Goal: Task Accomplishment & Management: Manage account settings

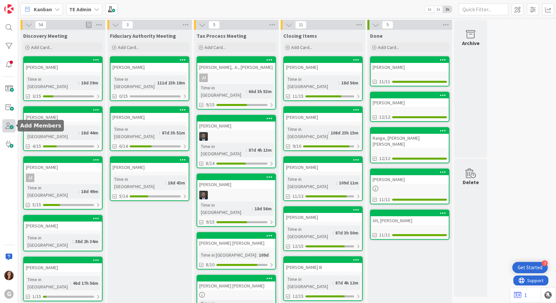
click at [8, 127] on span at bounding box center [8, 125] width 13 height 13
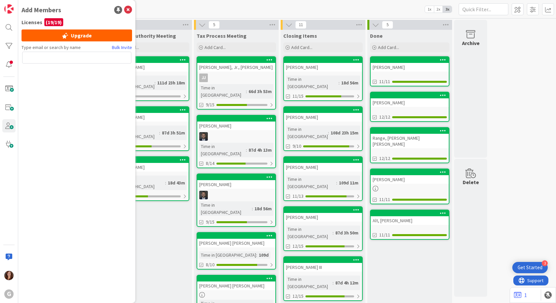
click at [4, 196] on div "G" at bounding box center [9, 151] width 18 height 303
click at [4, 277] on div at bounding box center [8, 275] width 13 height 13
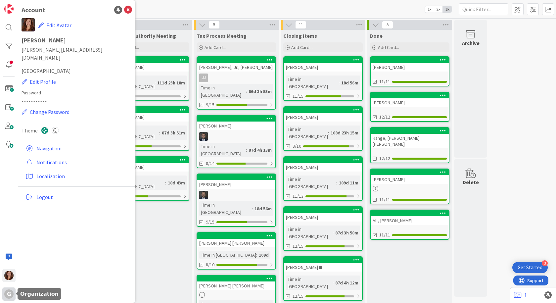
click at [9, 296] on div "G" at bounding box center [8, 293] width 9 height 9
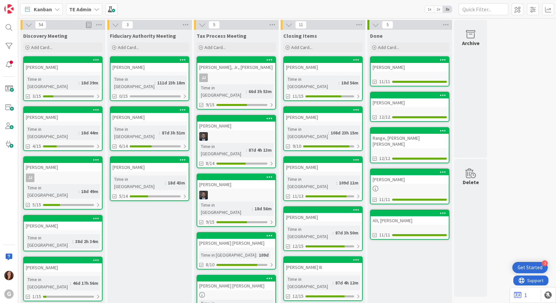
click at [157, 163] on div "[PERSON_NAME]" at bounding box center [150, 167] width 78 height 9
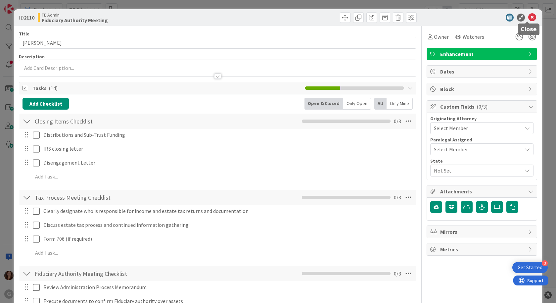
click at [529, 16] on icon at bounding box center [533, 18] width 8 height 8
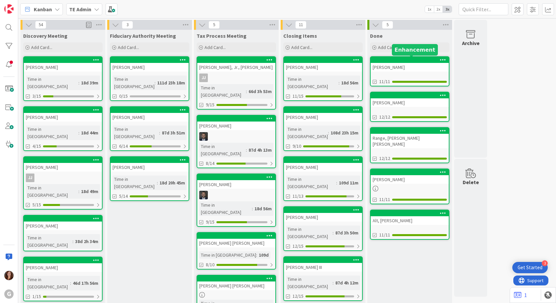
click at [413, 61] on div at bounding box center [411, 60] width 75 height 5
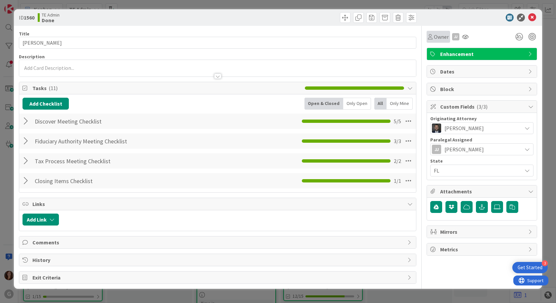
click at [435, 37] on span "Owner" at bounding box center [441, 37] width 15 height 8
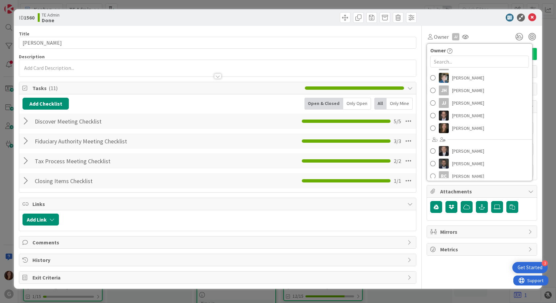
scroll to position [85, 0]
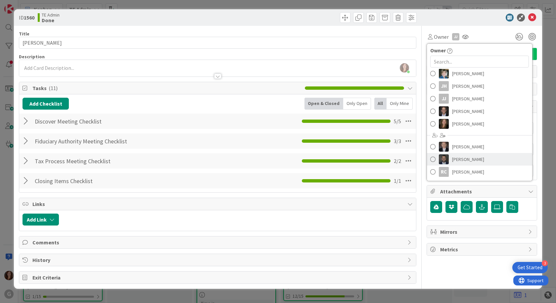
click at [433, 160] on span at bounding box center [433, 159] width 5 height 10
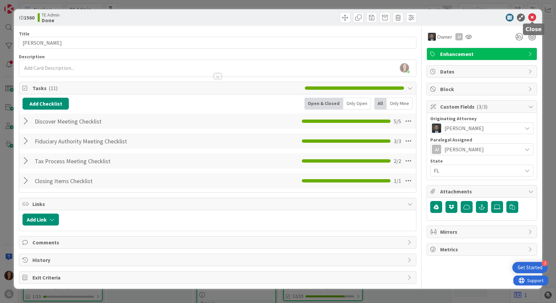
click at [532, 18] on icon at bounding box center [533, 18] width 8 height 8
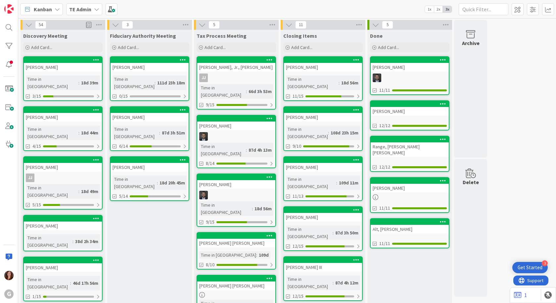
click at [324, 113] on div "[PERSON_NAME]" at bounding box center [323, 117] width 78 height 9
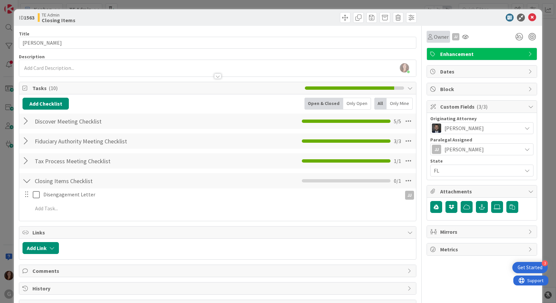
click at [436, 39] on span "Owner" at bounding box center [441, 37] width 15 height 8
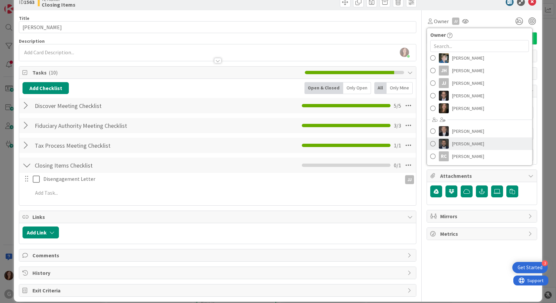
scroll to position [24, 0]
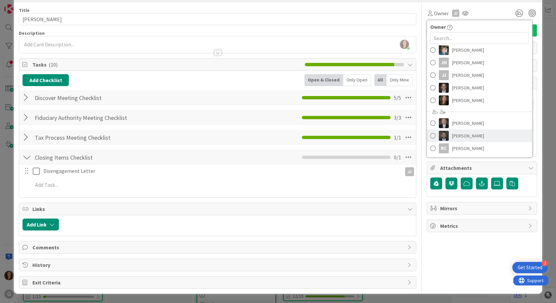
click at [452, 136] on span "[PERSON_NAME]" at bounding box center [468, 136] width 32 height 10
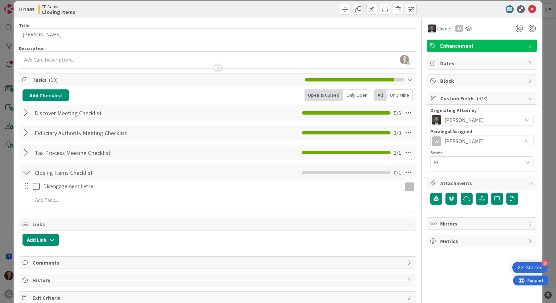
scroll to position [0, 0]
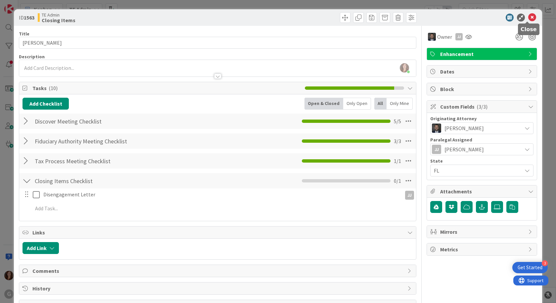
click at [529, 18] on icon at bounding box center [533, 18] width 8 height 8
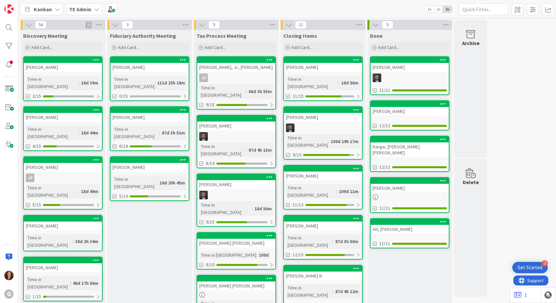
click at [418, 184] on div "[PERSON_NAME]" at bounding box center [410, 188] width 78 height 9
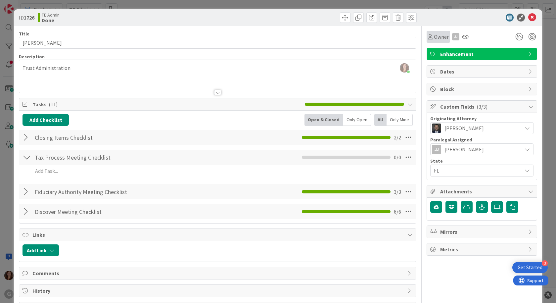
click at [434, 34] on span "Owner" at bounding box center [441, 37] width 15 height 8
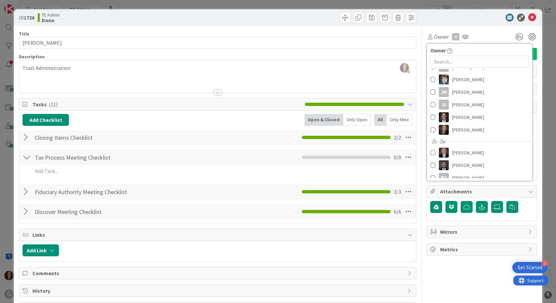
scroll to position [85, 0]
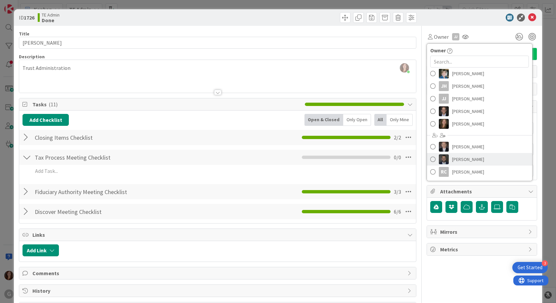
click at [461, 162] on span "[PERSON_NAME]" at bounding box center [468, 159] width 32 height 10
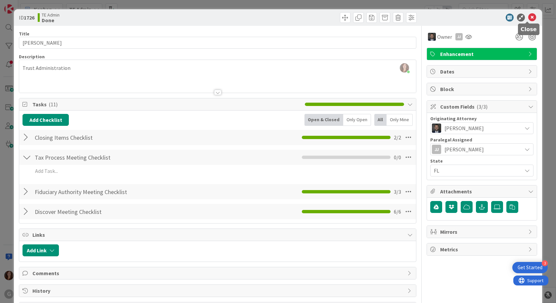
click at [530, 16] on icon at bounding box center [533, 18] width 8 height 8
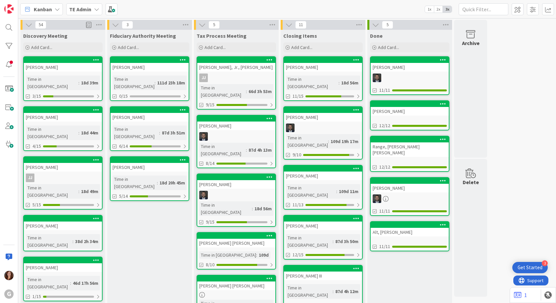
click at [219, 62] on div at bounding box center [236, 60] width 78 height 6
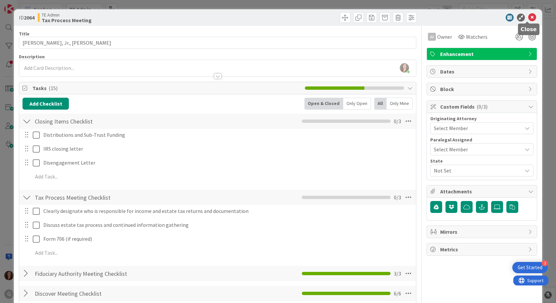
click at [529, 20] on icon at bounding box center [533, 18] width 8 height 8
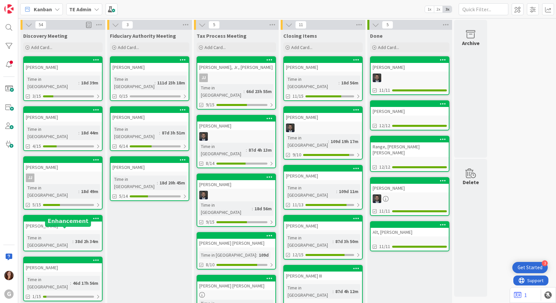
click at [45, 258] on div at bounding box center [64, 260] width 75 height 5
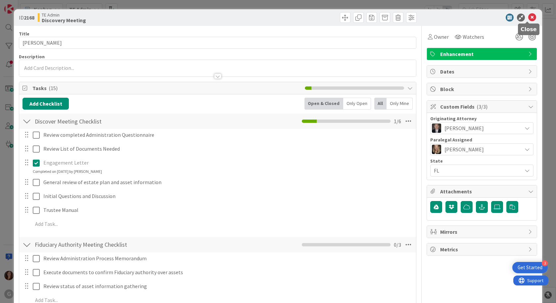
click at [529, 17] on icon at bounding box center [533, 18] width 8 height 8
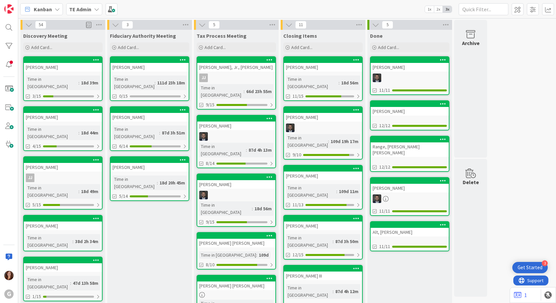
click at [158, 63] on div "[PERSON_NAME]" at bounding box center [150, 67] width 78 height 9
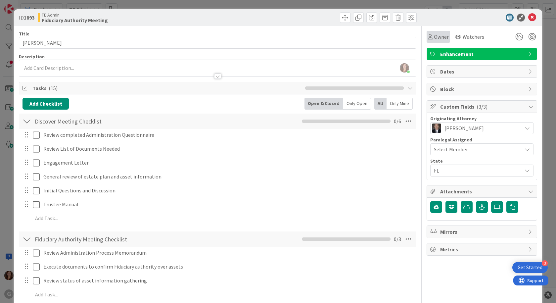
click at [435, 38] on span "Owner" at bounding box center [441, 37] width 15 height 8
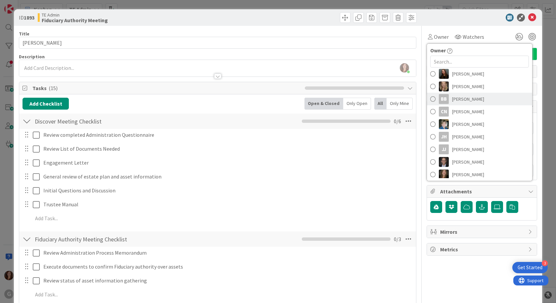
scroll to position [85, 0]
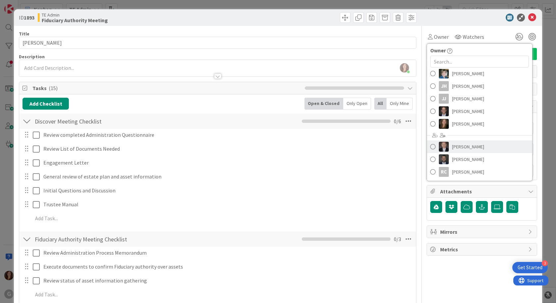
click at [456, 149] on span "[PERSON_NAME]" at bounding box center [468, 147] width 32 height 10
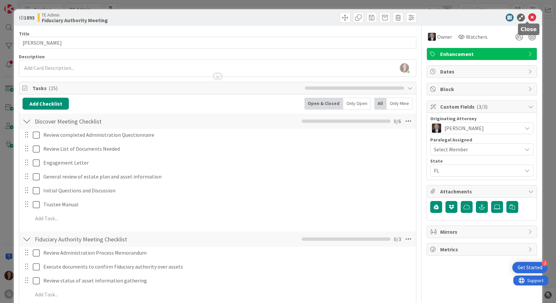
click at [529, 17] on icon at bounding box center [533, 18] width 8 height 8
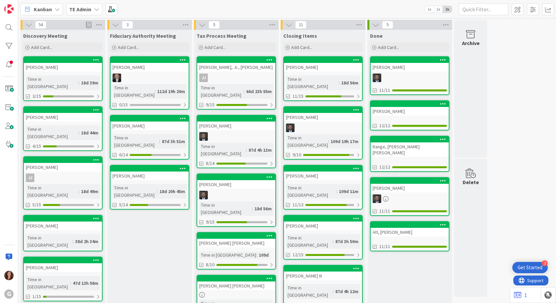
click at [143, 122] on div "[PERSON_NAME]" at bounding box center [150, 126] width 78 height 9
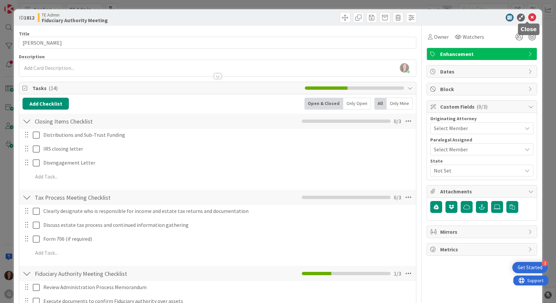
click at [529, 15] on icon at bounding box center [533, 18] width 8 height 8
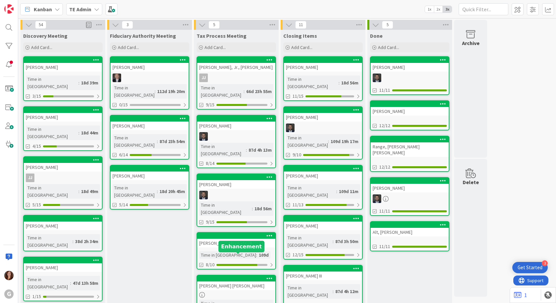
click at [238, 276] on div at bounding box center [237, 278] width 75 height 5
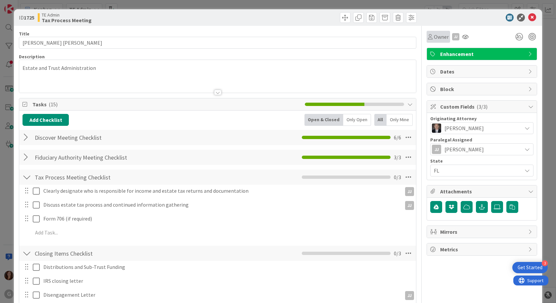
click at [437, 40] on span "Owner" at bounding box center [441, 37] width 15 height 8
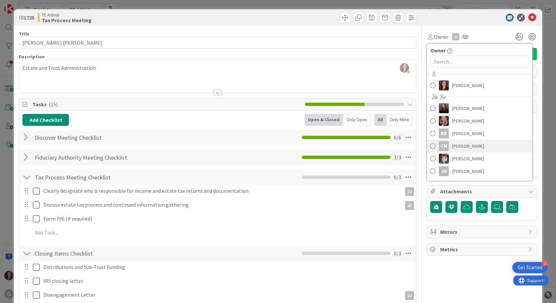
scroll to position [85, 0]
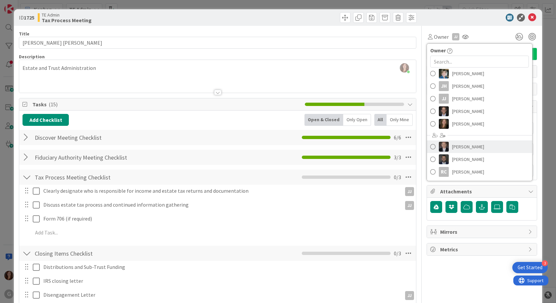
click at [458, 148] on span "[PERSON_NAME]" at bounding box center [468, 147] width 32 height 10
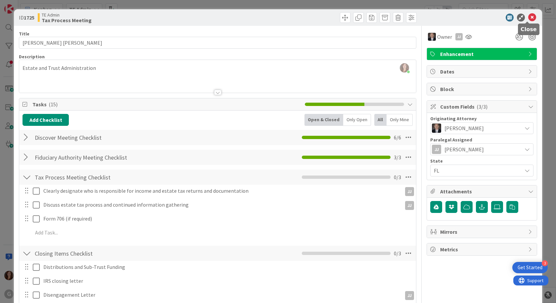
click at [529, 19] on icon at bounding box center [533, 18] width 8 height 8
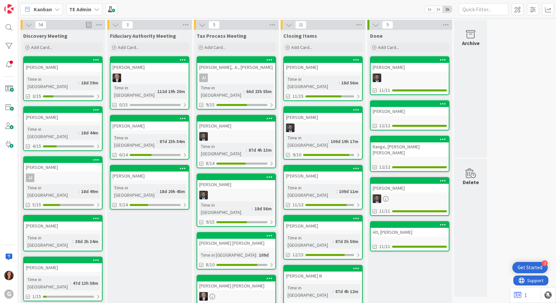
click at [396, 228] on div "Alt, [PERSON_NAME]" at bounding box center [410, 232] width 78 height 9
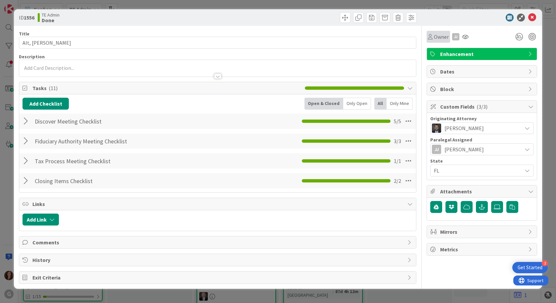
click at [440, 39] on span "Owner" at bounding box center [441, 37] width 15 height 8
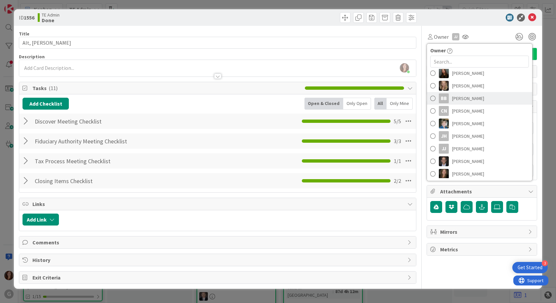
scroll to position [85, 0]
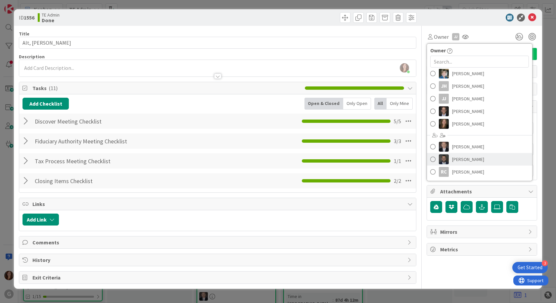
click at [466, 161] on span "[PERSON_NAME]" at bounding box center [468, 159] width 32 height 10
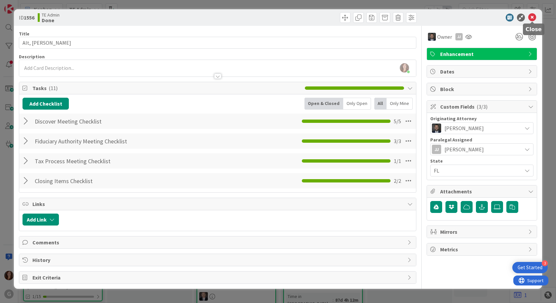
click at [535, 18] on icon at bounding box center [533, 18] width 8 height 8
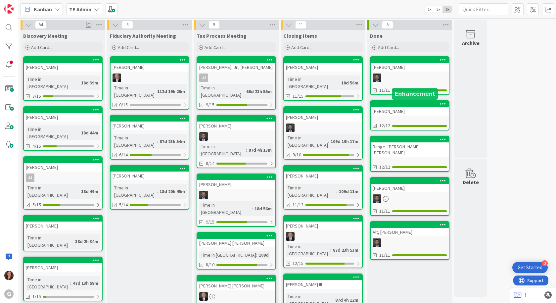
click at [409, 102] on div at bounding box center [411, 104] width 75 height 5
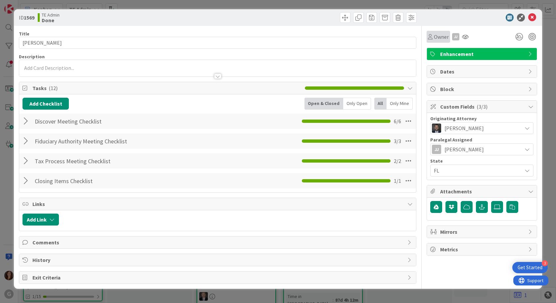
click at [435, 37] on span "Owner" at bounding box center [441, 37] width 15 height 8
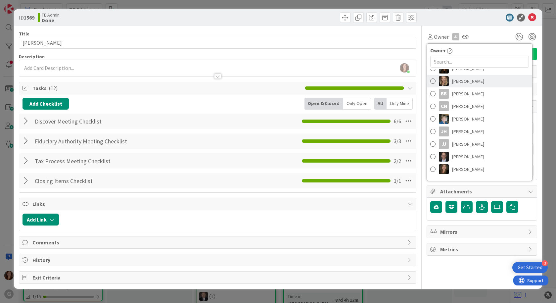
scroll to position [85, 0]
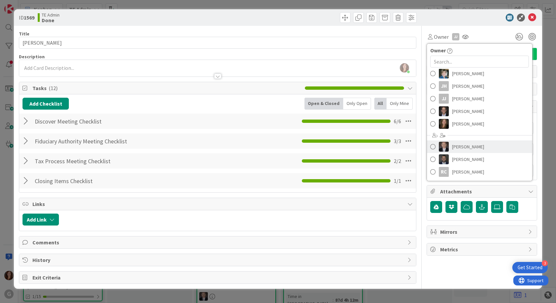
click at [466, 149] on span "[PERSON_NAME]" at bounding box center [468, 147] width 32 height 10
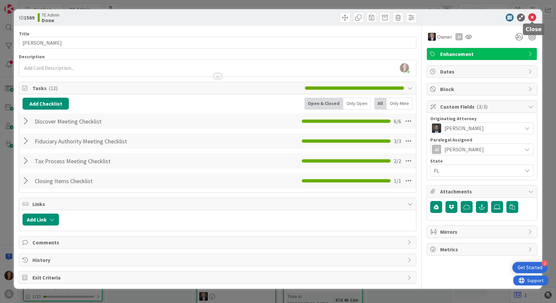
click at [531, 14] on icon at bounding box center [533, 18] width 8 height 8
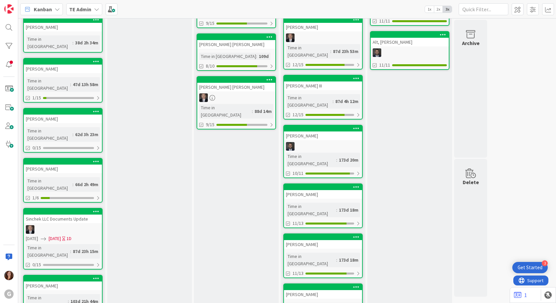
click at [86, 282] on div "[PERSON_NAME]" at bounding box center [63, 286] width 78 height 9
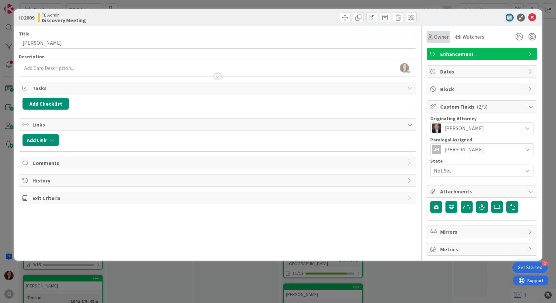
click at [433, 39] on icon at bounding box center [430, 36] width 5 height 5
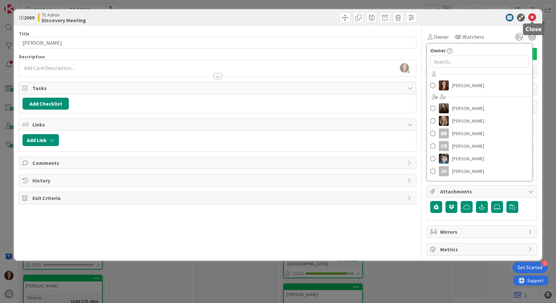
click at [535, 15] on icon at bounding box center [533, 18] width 8 height 8
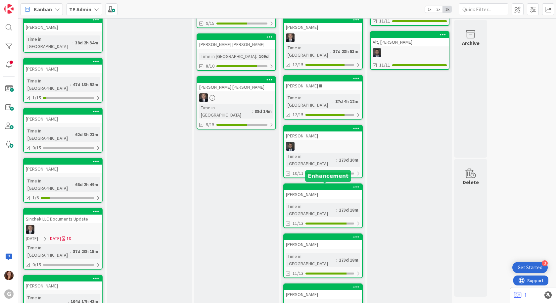
click at [336, 235] on div at bounding box center [324, 237] width 75 height 5
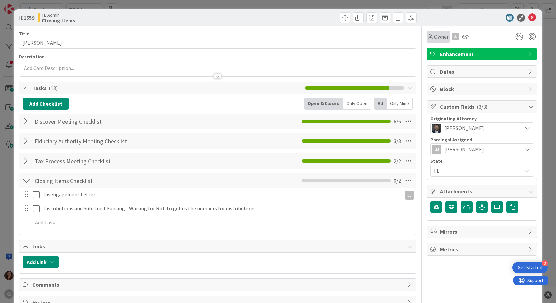
click at [434, 38] on span "Owner" at bounding box center [441, 37] width 15 height 8
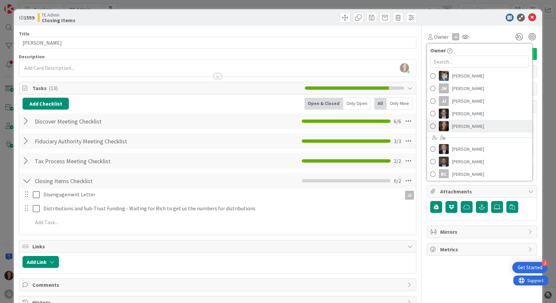
scroll to position [85, 0]
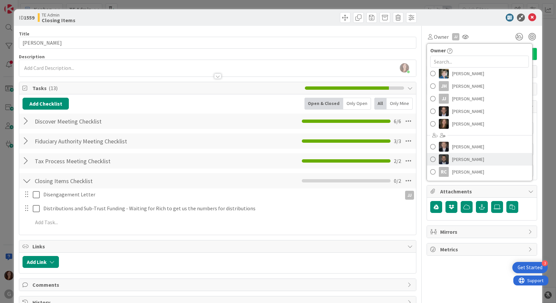
click at [454, 158] on span "[PERSON_NAME]" at bounding box center [468, 159] width 32 height 10
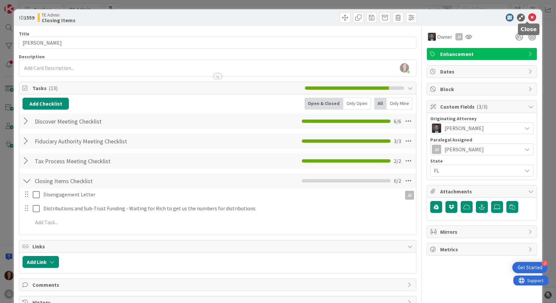
click at [529, 19] on icon at bounding box center [533, 18] width 8 height 8
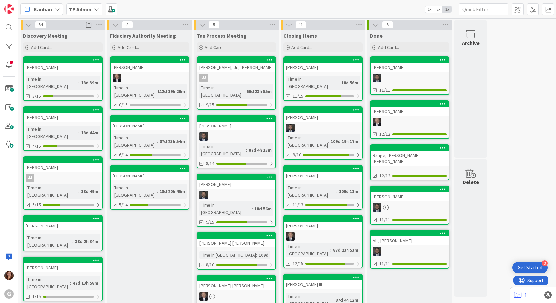
click at [45, 9] on span "Kanban" at bounding box center [43, 9] width 18 height 8
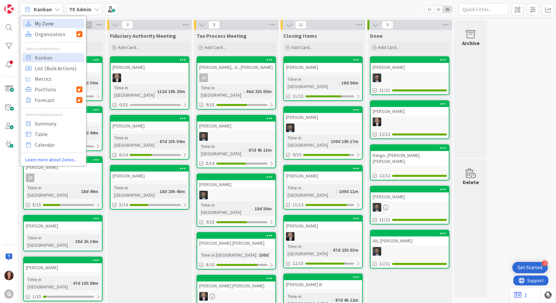
click at [44, 24] on span "My Zone" at bounding box center [59, 24] width 48 height 10
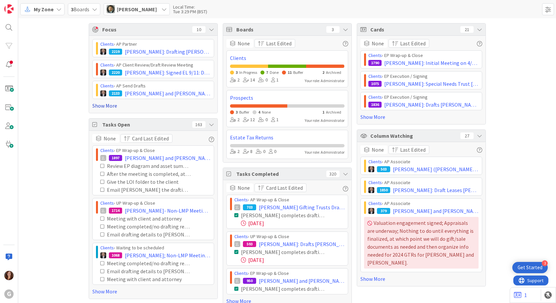
click at [108, 105] on link "Show More" at bounding box center [153, 106] width 122 height 8
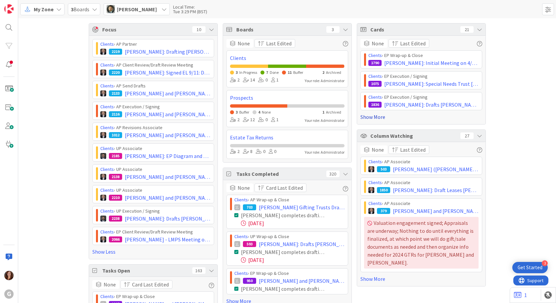
click at [370, 118] on link "Show More" at bounding box center [422, 117] width 122 height 8
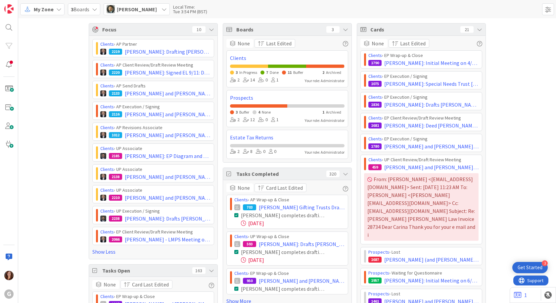
click at [49, 13] on span "My Zone" at bounding box center [44, 9] width 20 height 8
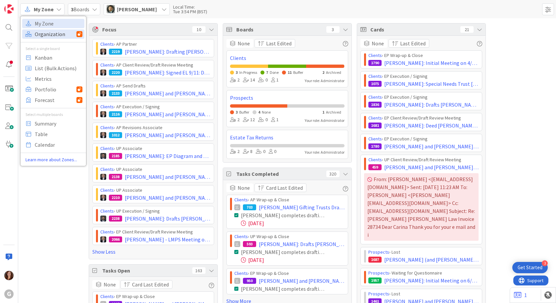
click at [54, 34] on span "Organization" at bounding box center [56, 34] width 42 height 10
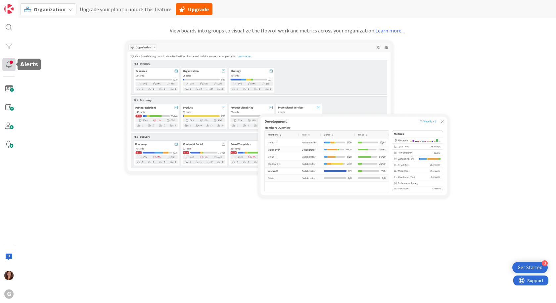
click at [9, 66] on div at bounding box center [8, 64] width 13 height 13
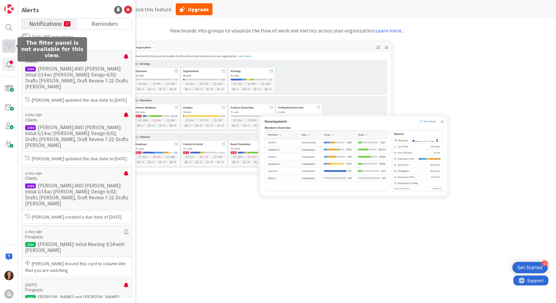
click at [10, 45] on div at bounding box center [8, 45] width 13 height 13
click at [317, 195] on img at bounding box center [287, 120] width 331 height 164
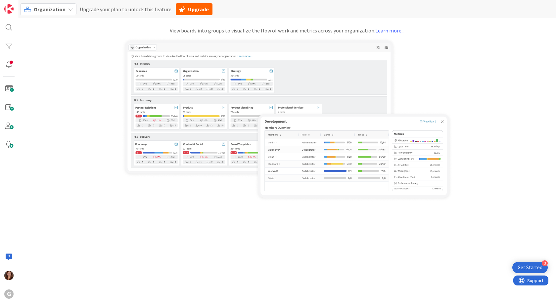
click at [45, 9] on span "Organization" at bounding box center [50, 9] width 32 height 7
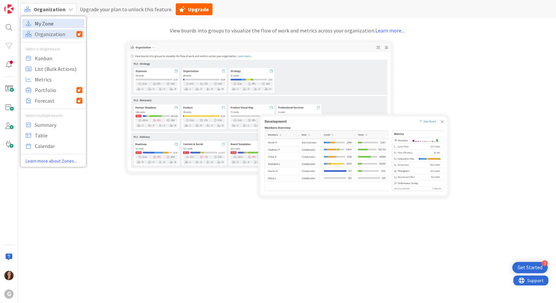
click at [53, 26] on span "My Zone" at bounding box center [59, 24] width 48 height 10
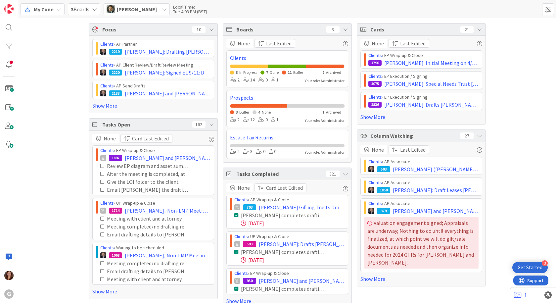
click at [53, 10] on span "My Zone" at bounding box center [44, 9] width 20 height 8
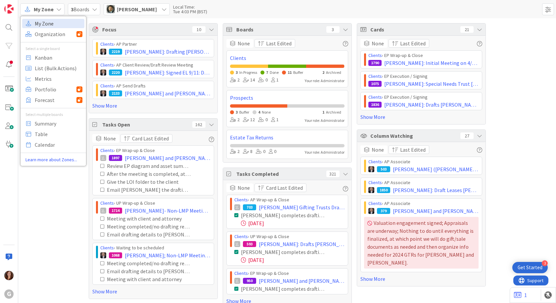
click at [51, 24] on span "My Zone" at bounding box center [59, 24] width 48 height 10
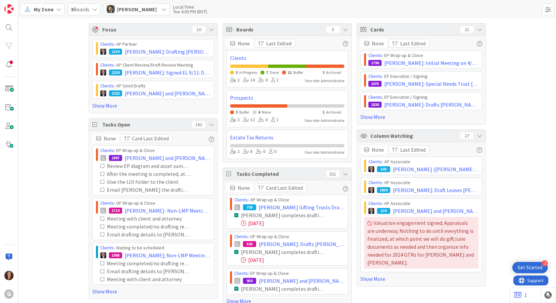
click at [79, 11] on span "3 Boards" at bounding box center [80, 9] width 19 height 8
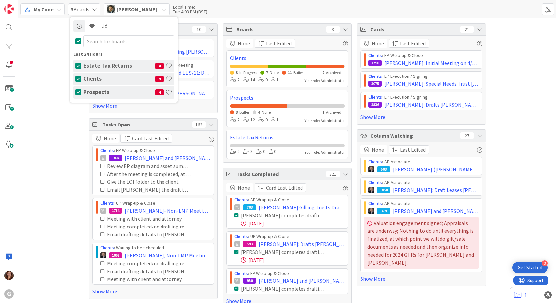
click at [56, 12] on div "My Zone" at bounding box center [42, 9] width 44 height 12
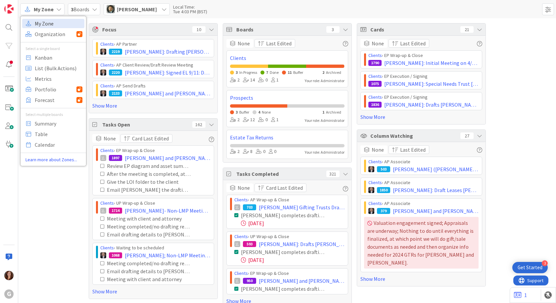
click at [55, 24] on span "My Zone" at bounding box center [59, 24] width 48 height 10
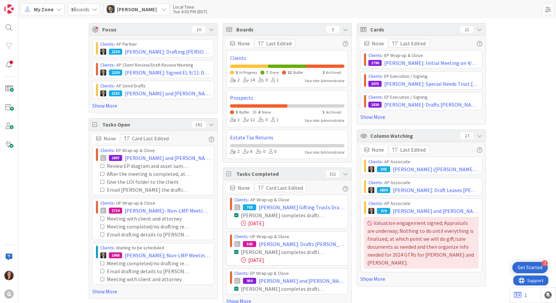
click at [45, 11] on span "My Zone" at bounding box center [44, 9] width 20 height 8
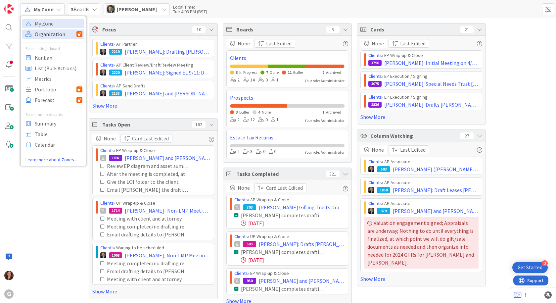
click at [56, 35] on span "Organization" at bounding box center [56, 34] width 42 height 10
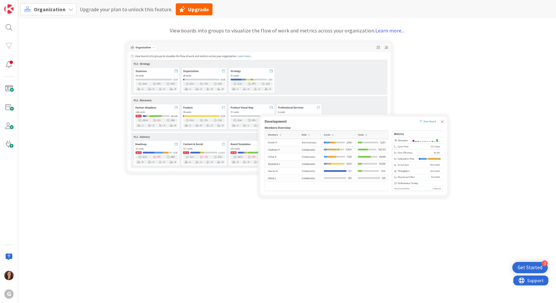
click at [55, 13] on div "Organization" at bounding box center [48, 9] width 56 height 12
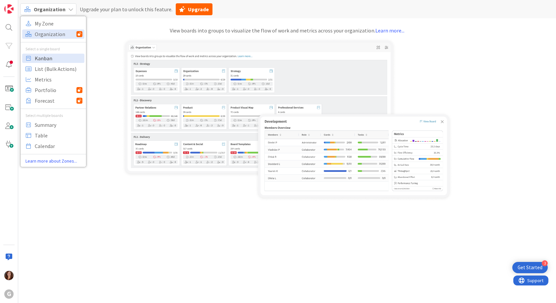
click at [52, 61] on span "Kanban" at bounding box center [59, 58] width 48 height 10
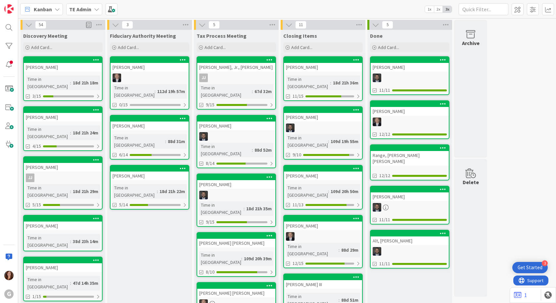
click at [169, 172] on div "[PERSON_NAME]" at bounding box center [150, 176] width 78 height 9
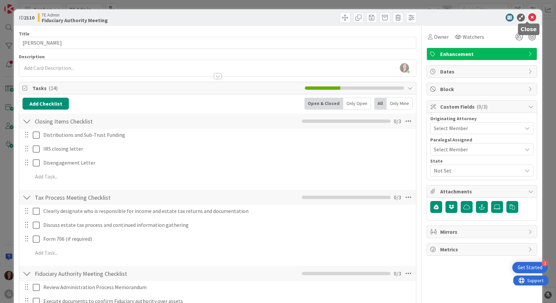
drag, startPoint x: 525, startPoint y: 19, endPoint x: 490, endPoint y: 26, distance: 35.8
click at [529, 19] on icon at bounding box center [533, 18] width 8 height 8
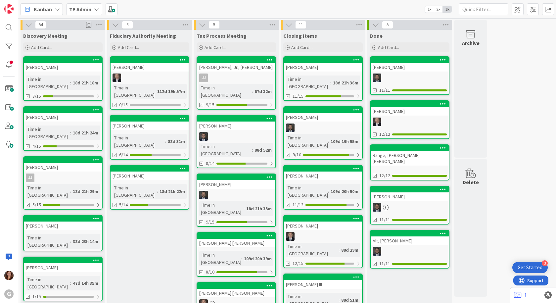
click at [63, 263] on div "[PERSON_NAME]" at bounding box center [63, 267] width 78 height 9
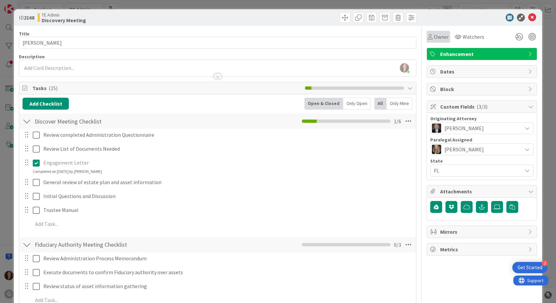
click at [428, 37] on icon at bounding box center [430, 36] width 5 height 5
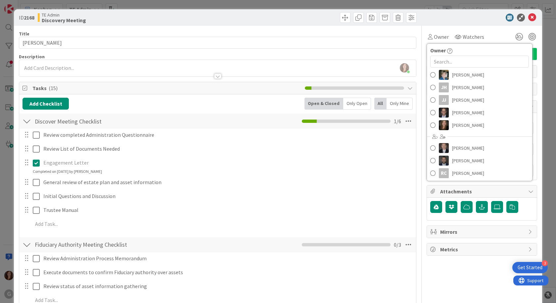
scroll to position [85, 0]
click at [452, 145] on span "[PERSON_NAME]" at bounding box center [468, 147] width 32 height 10
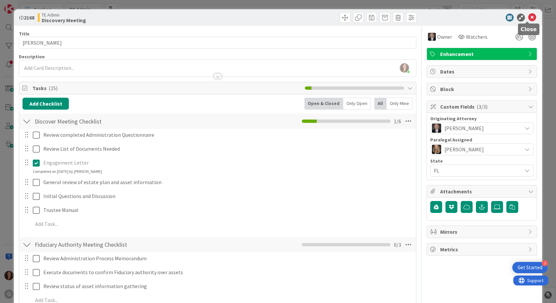
click at [529, 16] on icon at bounding box center [533, 18] width 8 height 8
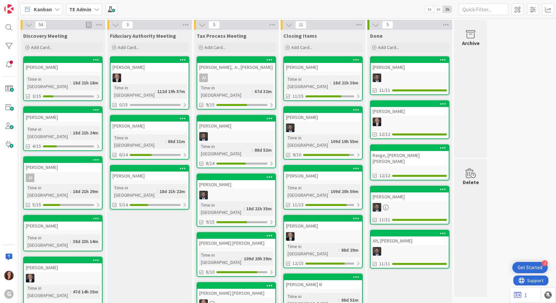
click at [56, 216] on div at bounding box center [63, 219] width 78 height 6
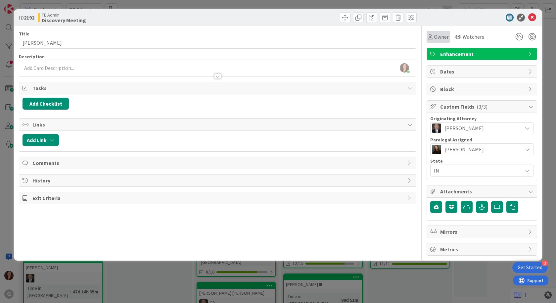
click at [433, 37] on div "Owner" at bounding box center [438, 37] width 21 height 8
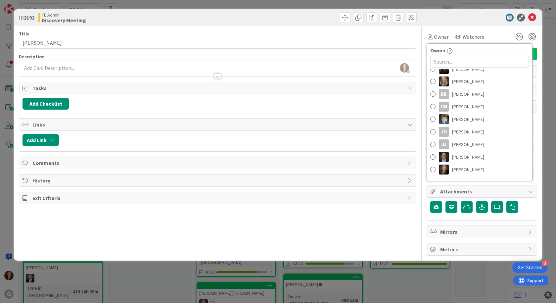
scroll to position [85, 0]
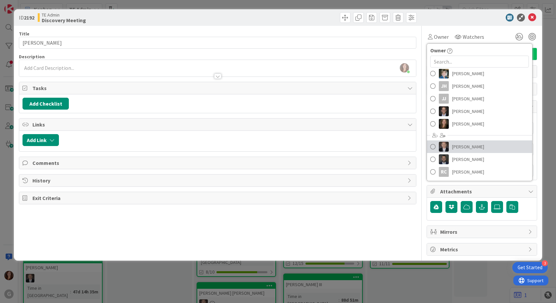
click at [459, 146] on span "[PERSON_NAME]" at bounding box center [468, 147] width 32 height 10
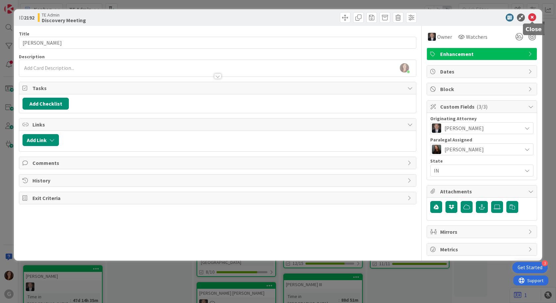
click at [532, 16] on icon at bounding box center [533, 18] width 8 height 8
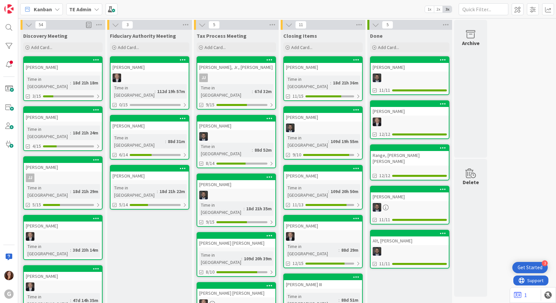
click at [217, 239] on div "[PERSON_NAME] [PERSON_NAME]" at bounding box center [236, 243] width 78 height 9
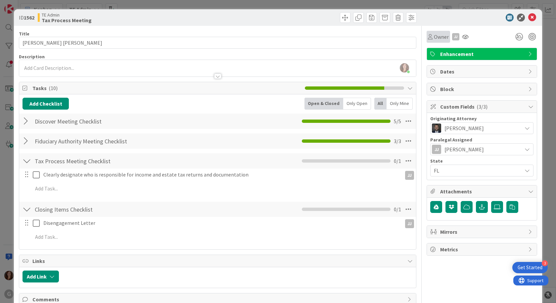
click at [437, 39] on span "Owner" at bounding box center [441, 37] width 15 height 8
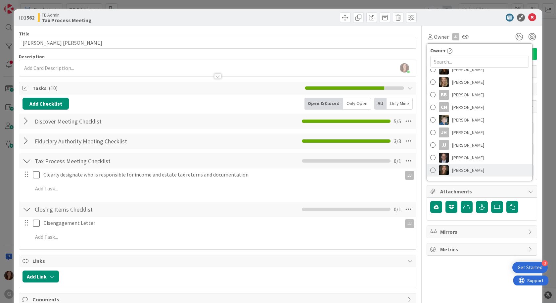
scroll to position [85, 0]
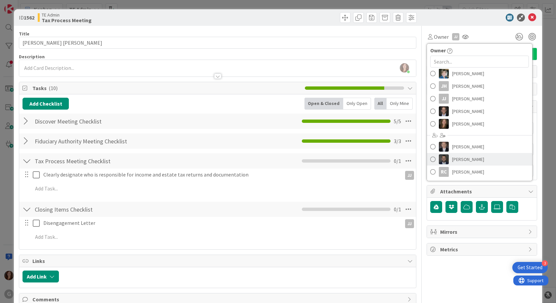
click at [453, 158] on span "[PERSON_NAME]" at bounding box center [468, 159] width 32 height 10
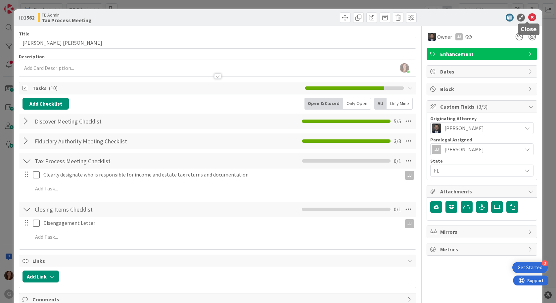
click at [529, 18] on icon at bounding box center [533, 18] width 8 height 8
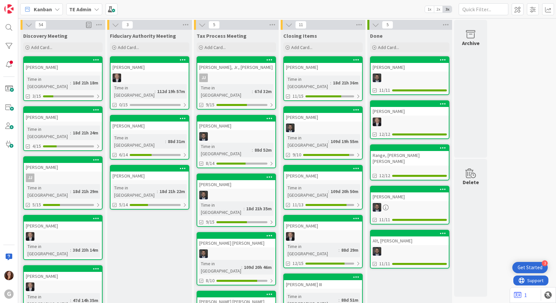
click at [171, 116] on div at bounding box center [151, 118] width 75 height 5
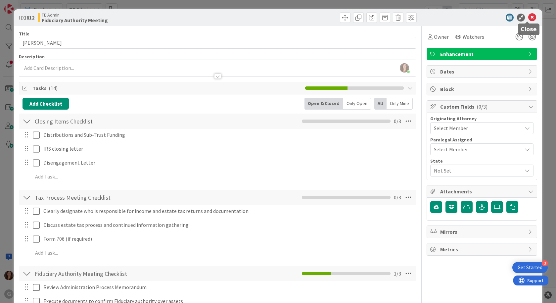
click at [529, 15] on icon at bounding box center [533, 18] width 8 height 8
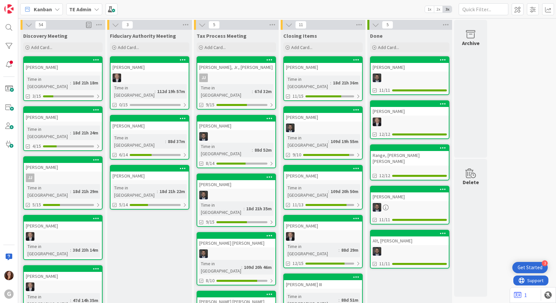
click at [410, 153] on div "Range, [PERSON_NAME] [PERSON_NAME]" at bounding box center [410, 158] width 78 height 15
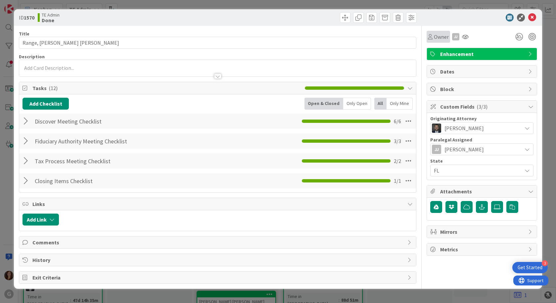
click at [440, 40] on span "Owner" at bounding box center [441, 37] width 15 height 8
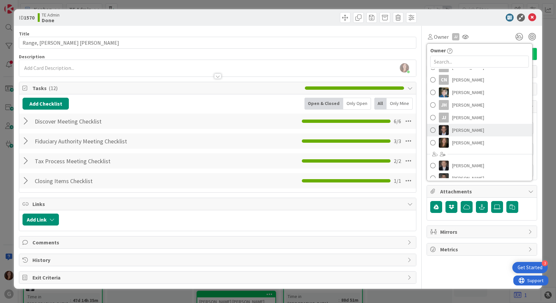
scroll to position [85, 0]
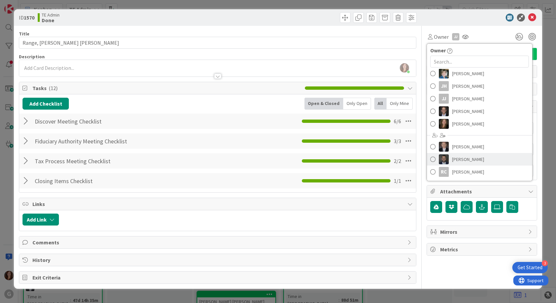
click at [472, 156] on span "[PERSON_NAME]" at bounding box center [468, 159] width 32 height 10
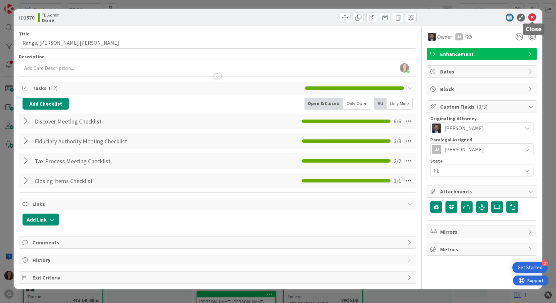
click at [534, 18] on icon at bounding box center [533, 18] width 8 height 8
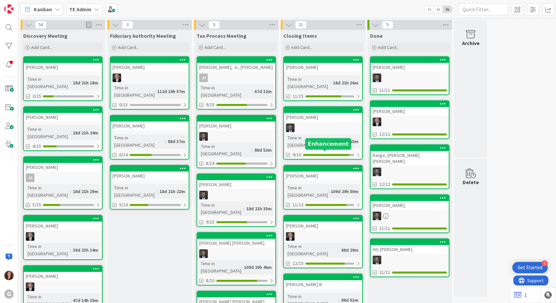
click at [314, 166] on div at bounding box center [324, 168] width 75 height 5
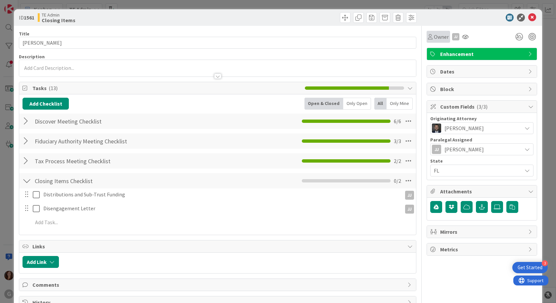
click at [440, 36] on span "Owner" at bounding box center [441, 37] width 15 height 8
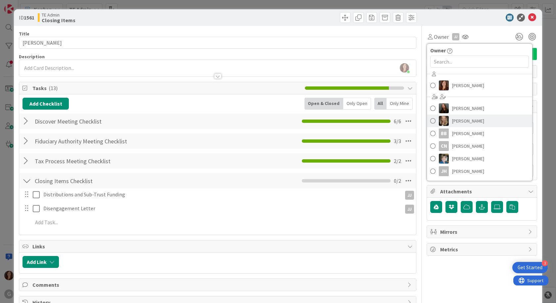
scroll to position [85, 0]
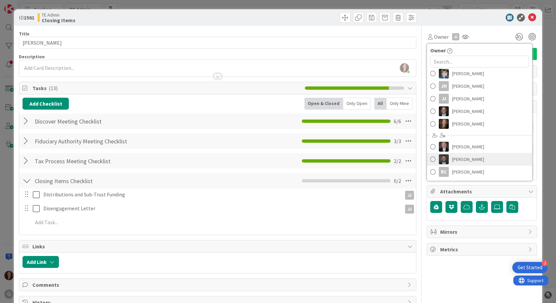
click at [468, 159] on span "[PERSON_NAME]" at bounding box center [468, 159] width 32 height 10
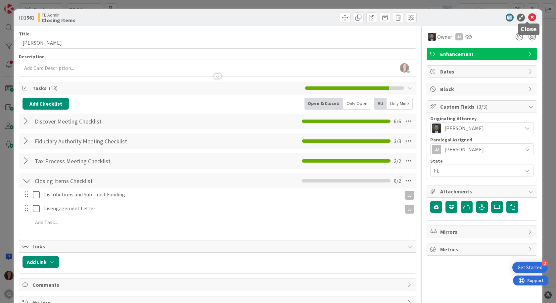
click at [529, 17] on icon at bounding box center [533, 18] width 8 height 8
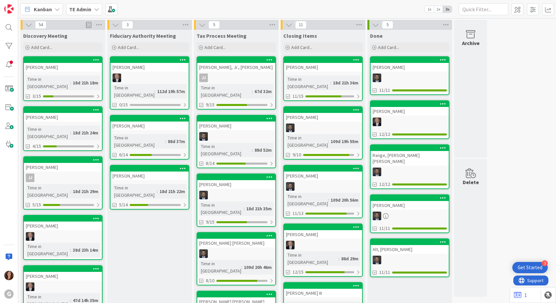
click at [310, 63] on div "[PERSON_NAME]" at bounding box center [323, 67] width 78 height 9
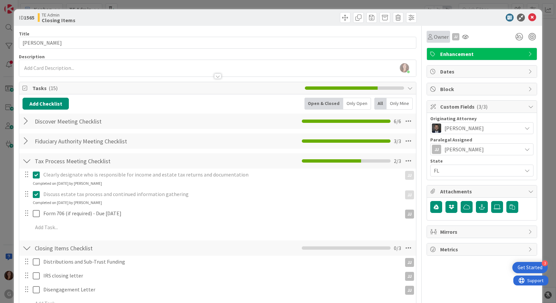
click at [434, 37] on span "Owner" at bounding box center [441, 37] width 15 height 8
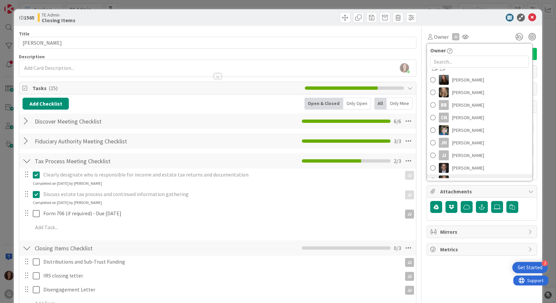
scroll to position [85, 0]
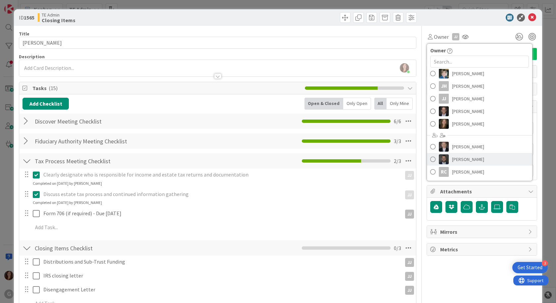
click at [457, 161] on span "[PERSON_NAME]" at bounding box center [468, 159] width 32 height 10
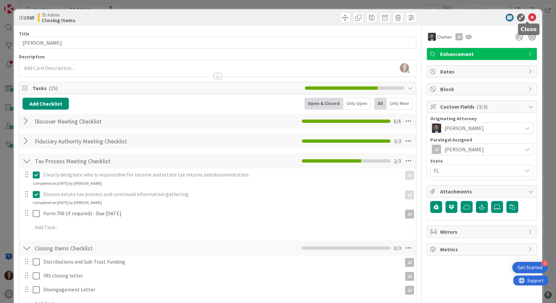
click at [529, 18] on icon at bounding box center [533, 18] width 8 height 8
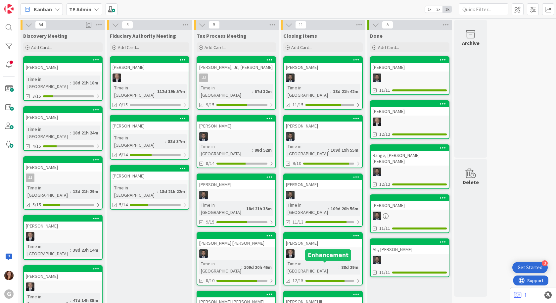
click at [331, 292] on div at bounding box center [324, 294] width 75 height 5
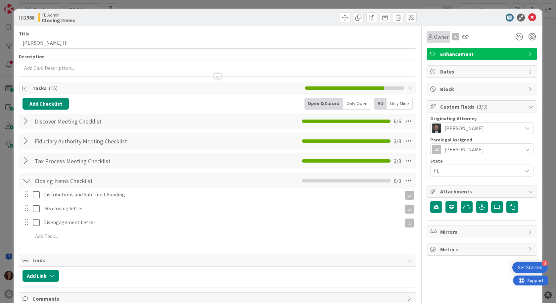
click at [436, 39] on span "Owner" at bounding box center [441, 37] width 15 height 8
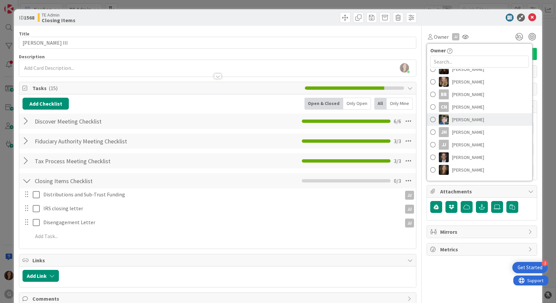
scroll to position [85, 0]
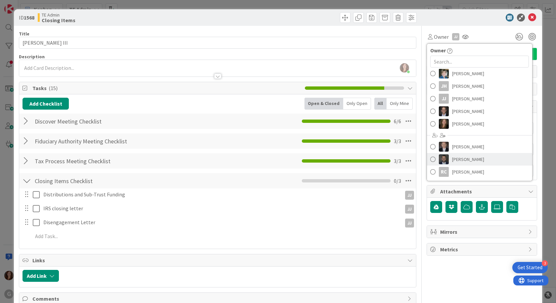
click at [473, 160] on span "[PERSON_NAME]" at bounding box center [468, 159] width 32 height 10
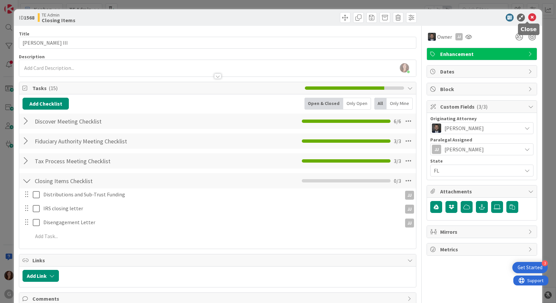
click at [529, 15] on icon at bounding box center [533, 18] width 8 height 8
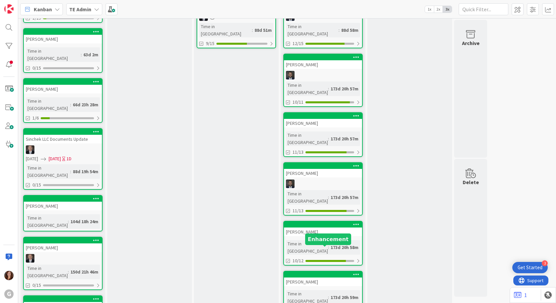
scroll to position [298, 0]
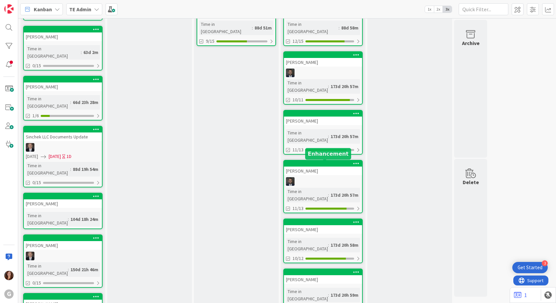
click at [323, 220] on div at bounding box center [324, 222] width 75 height 5
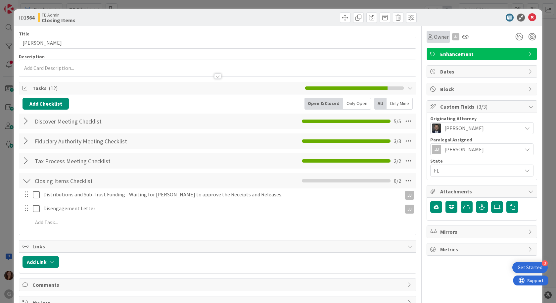
click at [438, 38] on span "Owner" at bounding box center [441, 37] width 15 height 8
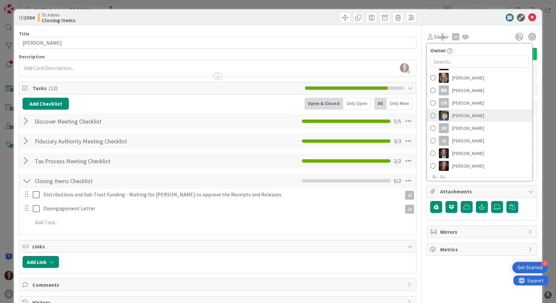
scroll to position [85, 0]
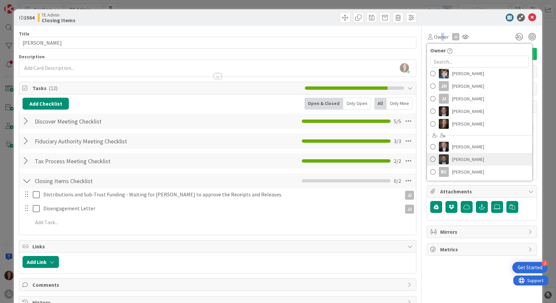
click at [455, 157] on span "[PERSON_NAME]" at bounding box center [468, 159] width 32 height 10
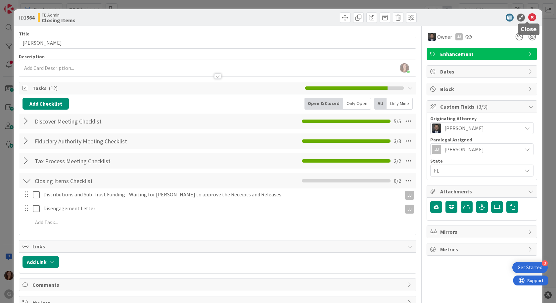
click at [529, 18] on icon at bounding box center [533, 18] width 8 height 8
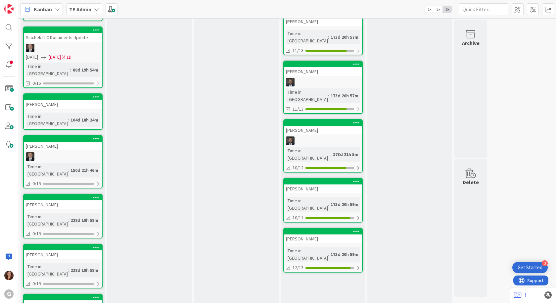
click at [318, 184] on div "[PERSON_NAME]" at bounding box center [323, 188] width 78 height 9
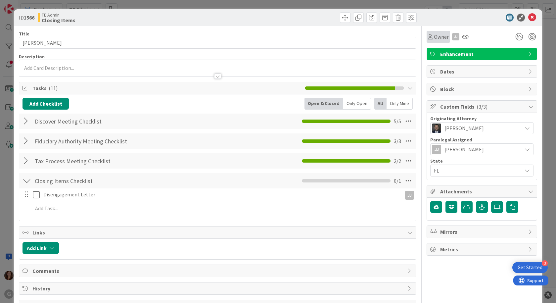
click at [436, 38] on span "Owner" at bounding box center [441, 37] width 15 height 8
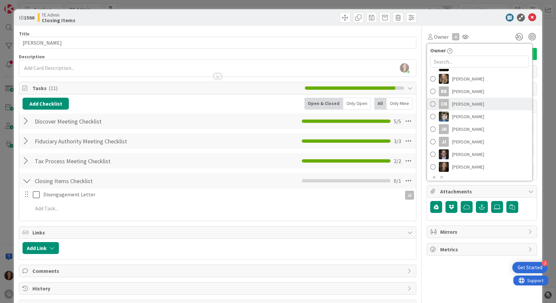
scroll to position [85, 0]
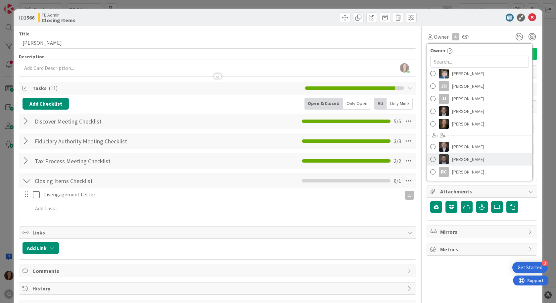
click at [462, 161] on span "[PERSON_NAME]" at bounding box center [468, 159] width 32 height 10
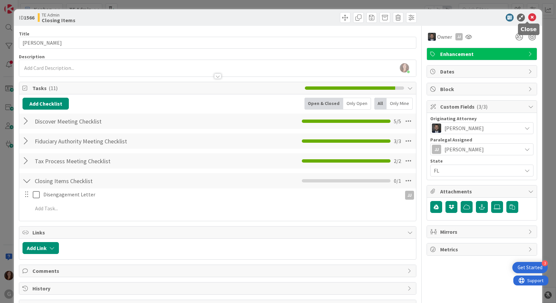
click at [529, 17] on icon at bounding box center [533, 18] width 8 height 8
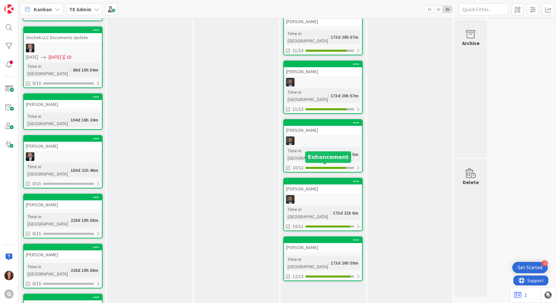
click at [337, 238] on div at bounding box center [324, 240] width 75 height 5
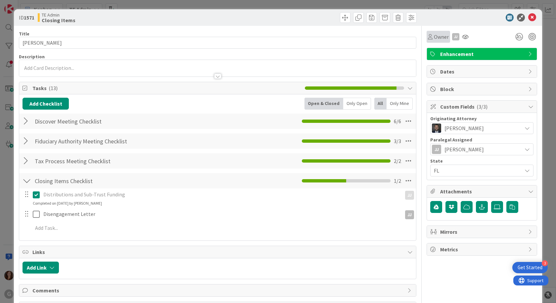
click at [435, 34] on span "Owner" at bounding box center [441, 37] width 15 height 8
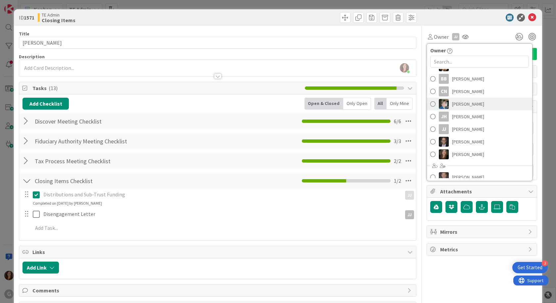
scroll to position [85, 0]
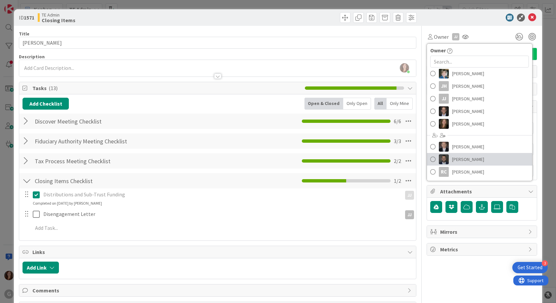
click at [458, 159] on span "[PERSON_NAME]" at bounding box center [468, 159] width 32 height 10
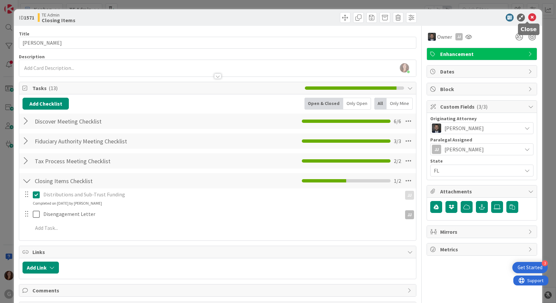
click at [529, 20] on icon at bounding box center [533, 18] width 8 height 8
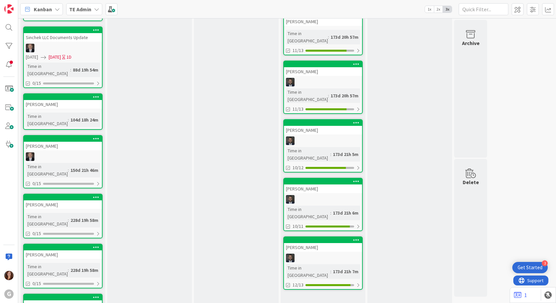
scroll to position [289, 0]
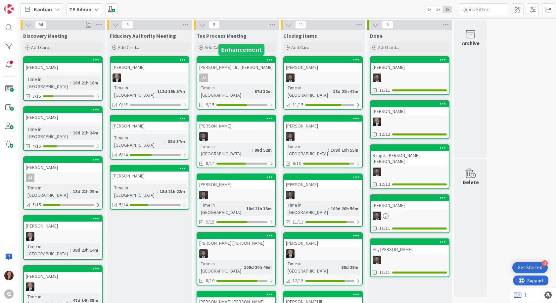
click at [216, 59] on div at bounding box center [237, 60] width 75 height 5
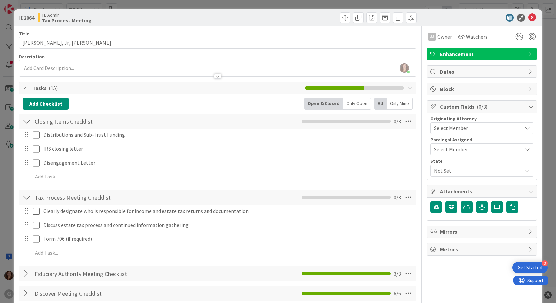
click at [454, 127] on span "Select Member" at bounding box center [451, 128] width 34 height 8
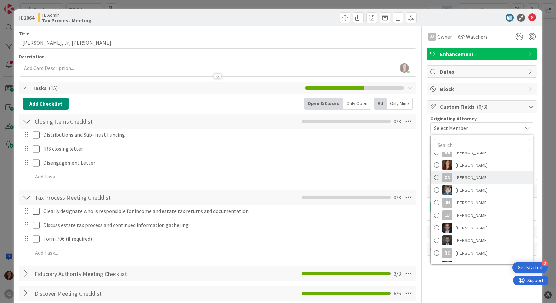
scroll to position [54, 0]
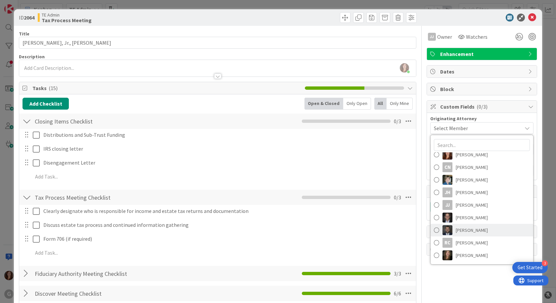
click at [471, 229] on span "[PERSON_NAME]" at bounding box center [472, 230] width 32 height 10
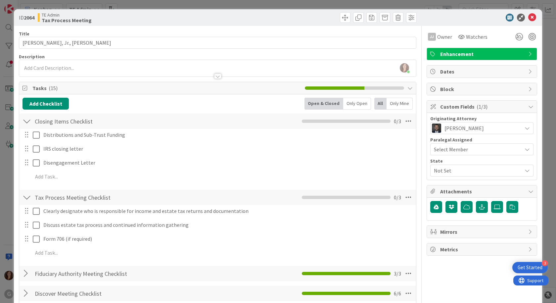
click at [461, 148] on span "Select Member" at bounding box center [451, 149] width 34 height 8
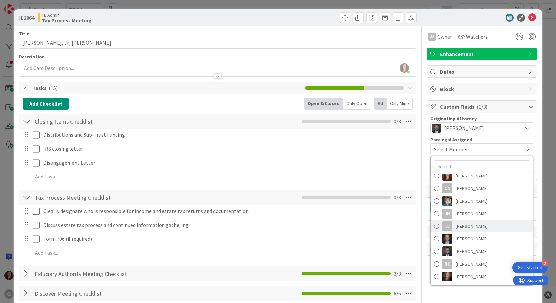
click at [477, 226] on span "[PERSON_NAME]" at bounding box center [472, 226] width 32 height 10
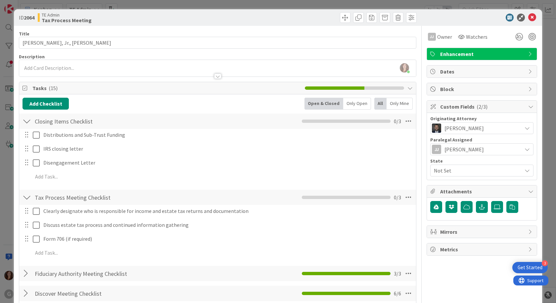
click at [455, 173] on span "Not Set" at bounding box center [478, 171] width 88 height 8
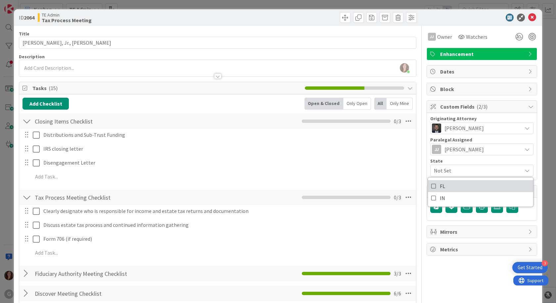
click at [446, 188] on link "FL" at bounding box center [480, 186] width 105 height 12
click at [440, 36] on span "Owner" at bounding box center [445, 37] width 15 height 8
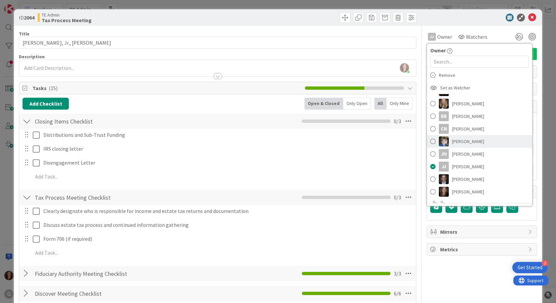
scroll to position [85, 0]
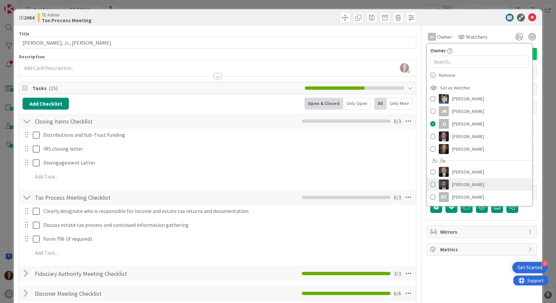
click at [471, 183] on span "[PERSON_NAME]" at bounding box center [468, 185] width 32 height 10
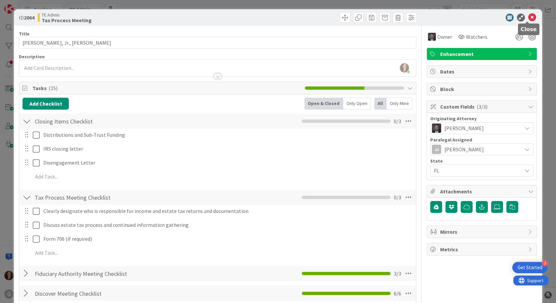
click at [529, 18] on icon at bounding box center [533, 18] width 8 height 8
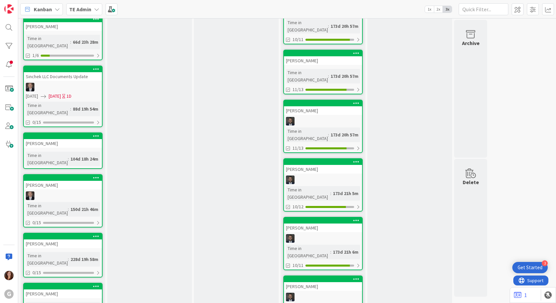
scroll to position [298, 0]
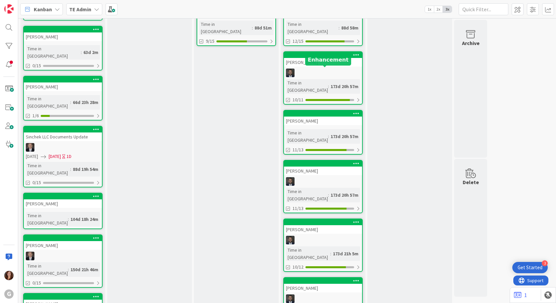
click at [319, 111] on div at bounding box center [324, 113] width 75 height 5
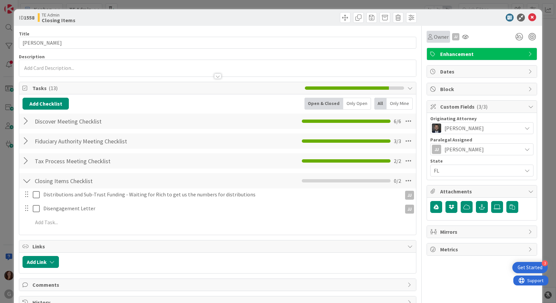
click at [434, 39] on span "Owner" at bounding box center [441, 37] width 15 height 8
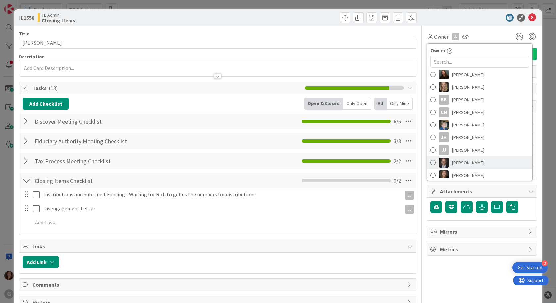
scroll to position [85, 0]
click at [456, 162] on span "[PERSON_NAME]" at bounding box center [468, 159] width 32 height 10
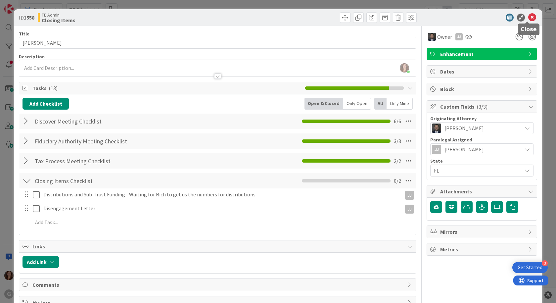
click at [529, 16] on icon at bounding box center [533, 18] width 8 height 8
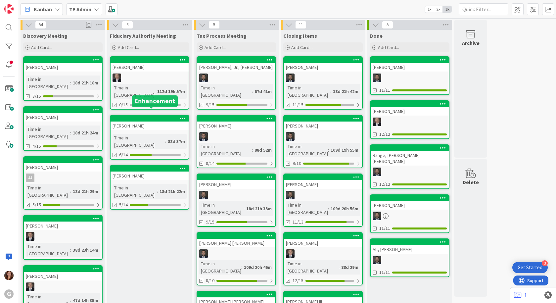
click at [144, 116] on div at bounding box center [151, 118] width 75 height 5
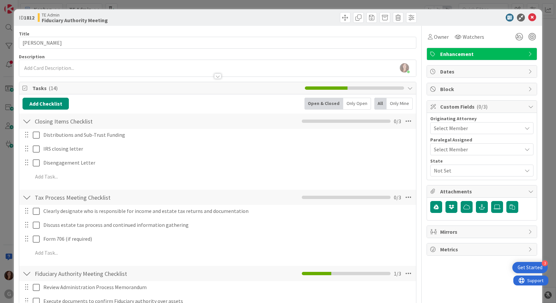
click at [459, 129] on span "Select Member" at bounding box center [451, 128] width 34 height 8
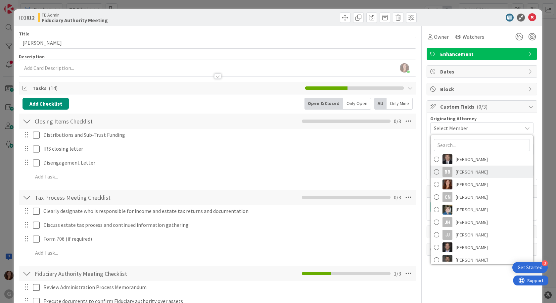
scroll to position [54, 0]
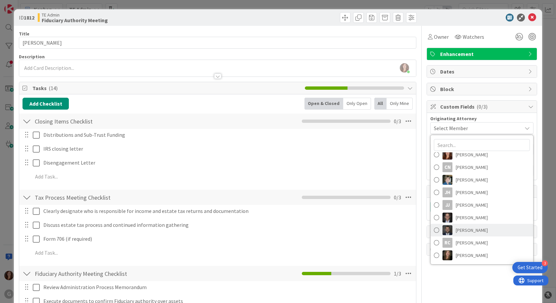
click at [462, 233] on span "[PERSON_NAME]" at bounding box center [472, 230] width 32 height 10
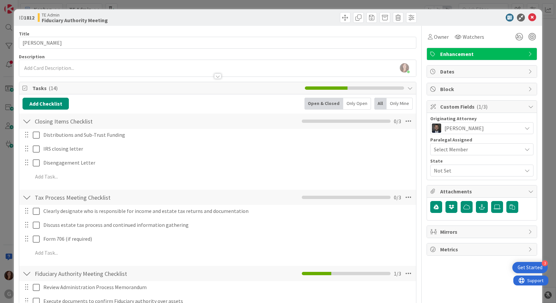
click at [471, 153] on div "Select Member" at bounding box center [478, 149] width 88 height 8
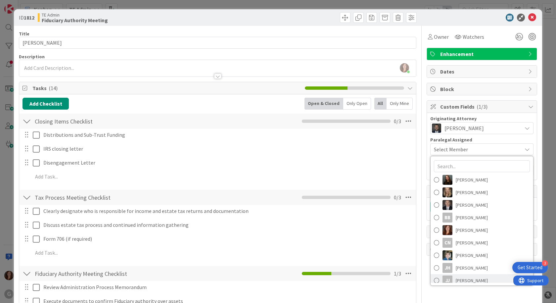
click at [467, 279] on span "[PERSON_NAME]" at bounding box center [472, 281] width 32 height 10
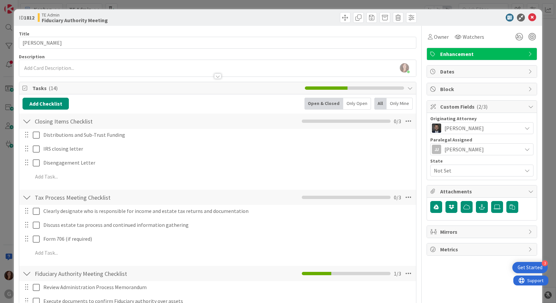
click at [454, 174] on span "Not Set" at bounding box center [478, 171] width 88 height 8
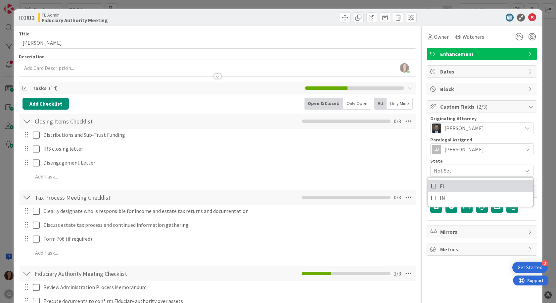
click at [440, 188] on span "FL" at bounding box center [442, 186] width 5 height 10
click at [438, 38] on span "Owner" at bounding box center [441, 37] width 15 height 8
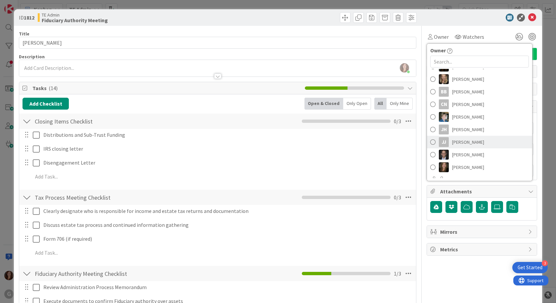
scroll to position [85, 0]
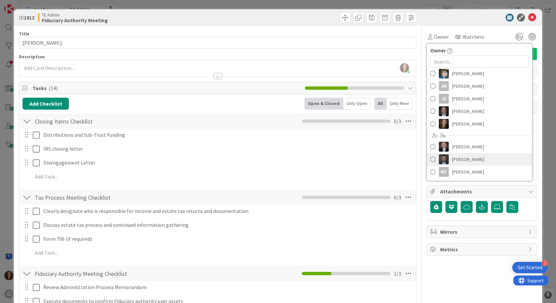
click at [448, 164] on link "[PERSON_NAME]" at bounding box center [479, 159] width 105 height 13
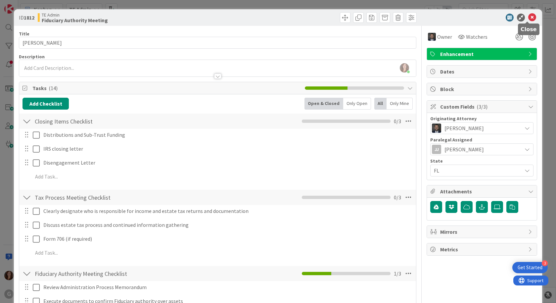
click at [529, 18] on icon at bounding box center [533, 18] width 8 height 8
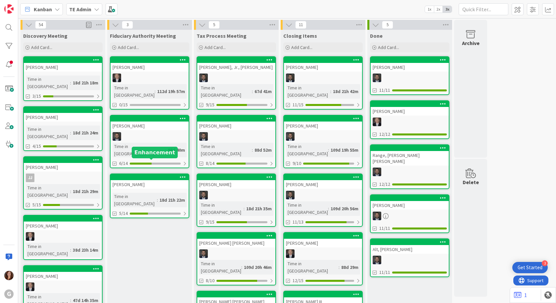
click at [139, 175] on div at bounding box center [151, 177] width 75 height 5
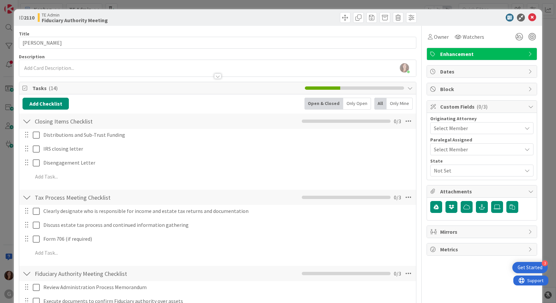
click at [443, 130] on span "Select Member" at bounding box center [451, 128] width 34 height 8
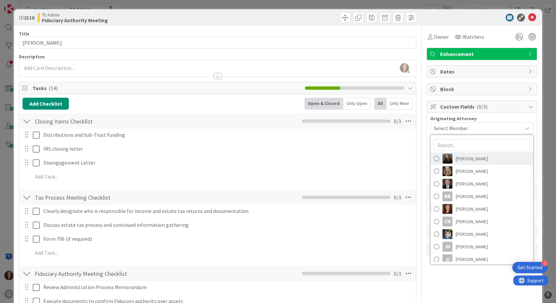
scroll to position [54, 0]
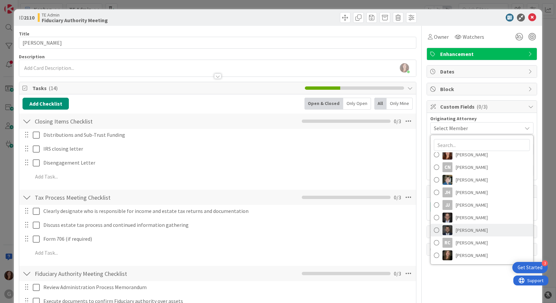
click at [448, 228] on link "[PERSON_NAME]" at bounding box center [482, 230] width 103 height 13
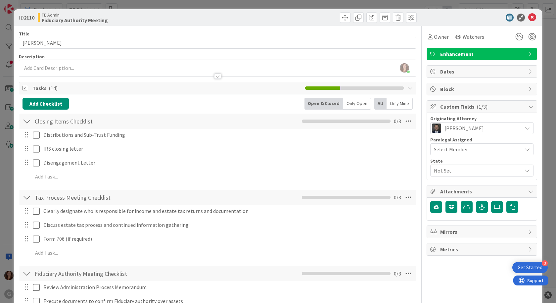
drag, startPoint x: 451, startPoint y: 148, endPoint x: 450, endPoint y: 152, distance: 4.2
click at [451, 148] on span "Select Member" at bounding box center [451, 149] width 34 height 8
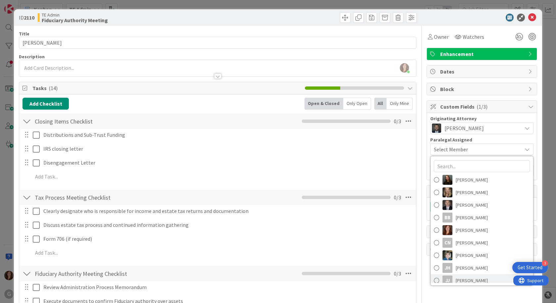
click at [470, 281] on span "[PERSON_NAME]" at bounding box center [472, 281] width 32 height 10
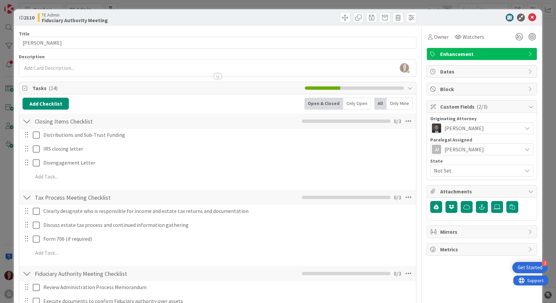
click at [465, 170] on span "Not Set" at bounding box center [478, 171] width 88 height 8
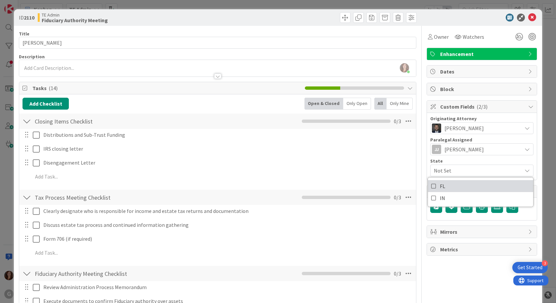
click at [448, 188] on link "FL" at bounding box center [480, 186] width 105 height 12
click at [436, 36] on span "Owner" at bounding box center [441, 37] width 15 height 8
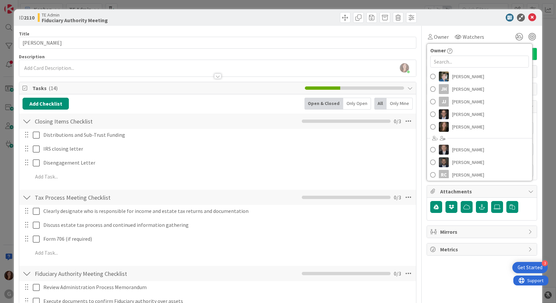
scroll to position [85, 0]
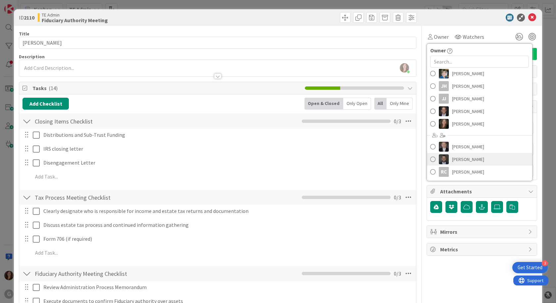
click at [458, 159] on span "[PERSON_NAME]" at bounding box center [468, 159] width 32 height 10
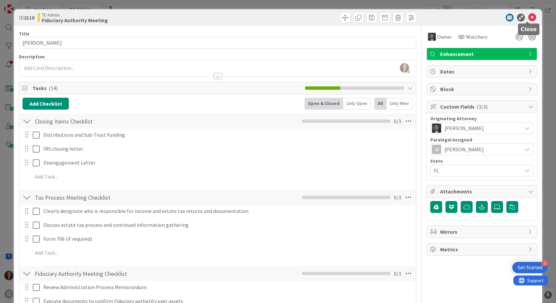
click at [529, 18] on icon at bounding box center [533, 18] width 8 height 8
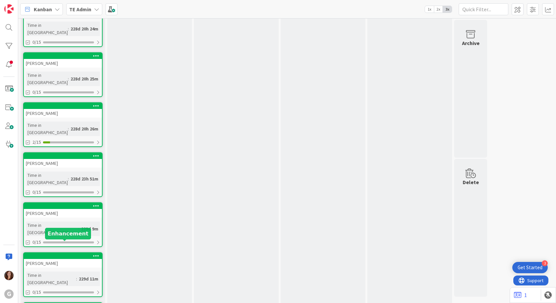
scroll to position [2113, 0]
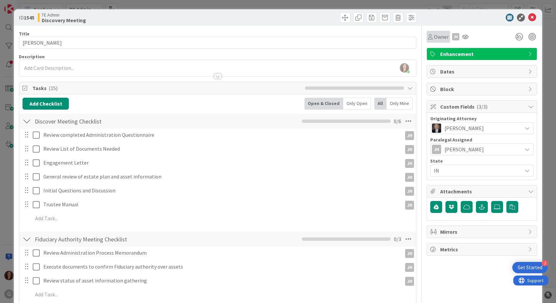
click at [435, 37] on span "Owner" at bounding box center [441, 37] width 15 height 8
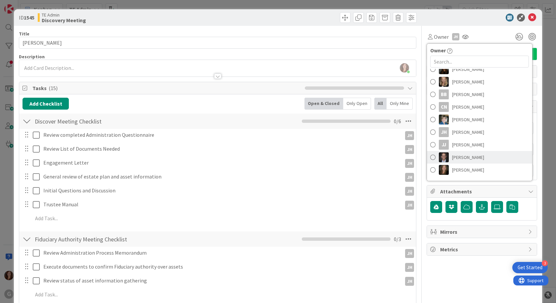
scroll to position [85, 0]
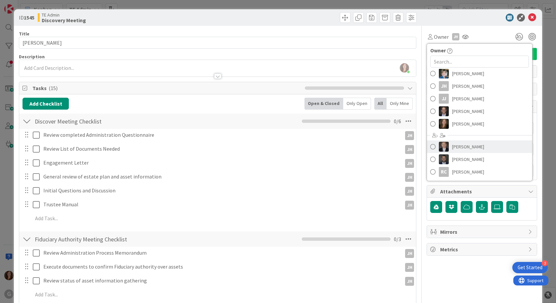
click at [453, 146] on span "[PERSON_NAME]" at bounding box center [468, 147] width 32 height 10
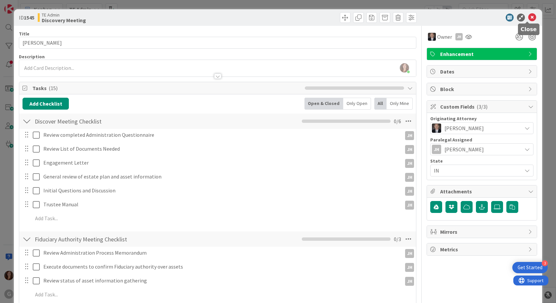
click at [529, 16] on icon at bounding box center [533, 18] width 8 height 8
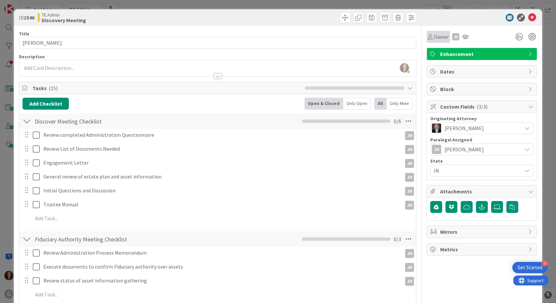
click at [436, 34] on span "Owner" at bounding box center [441, 37] width 15 height 8
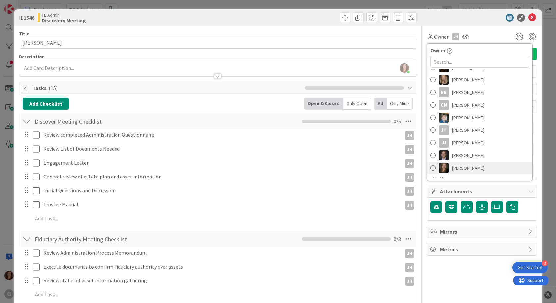
scroll to position [85, 0]
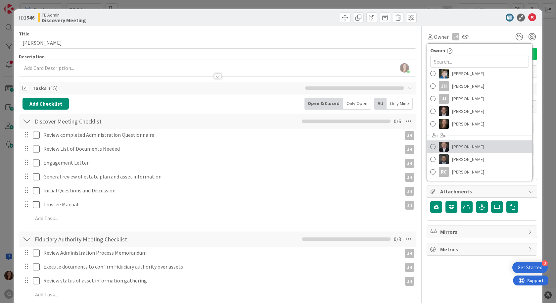
click at [463, 146] on span "[PERSON_NAME]" at bounding box center [468, 147] width 32 height 10
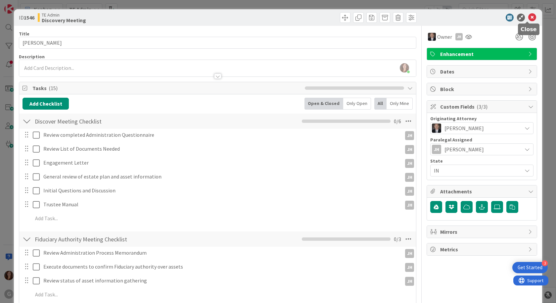
click at [530, 17] on icon at bounding box center [533, 18] width 8 height 8
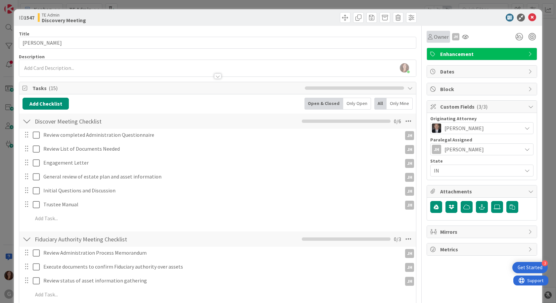
click at [436, 36] on span "Owner" at bounding box center [441, 37] width 15 height 8
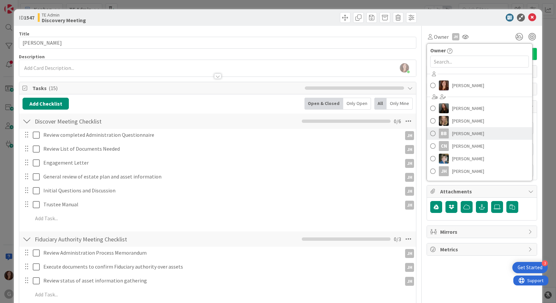
scroll to position [85, 0]
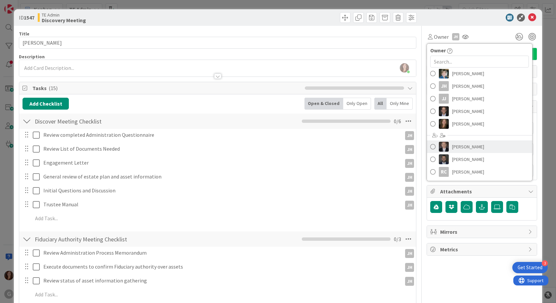
click at [464, 150] on span "[PERSON_NAME]" at bounding box center [468, 147] width 32 height 10
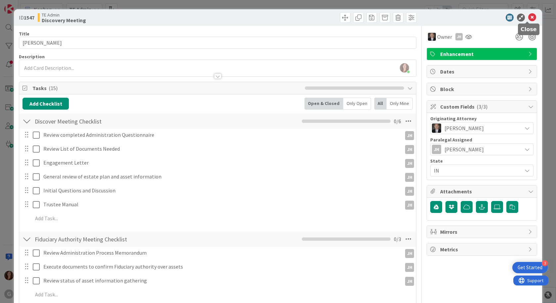
click at [529, 17] on icon at bounding box center [533, 18] width 8 height 8
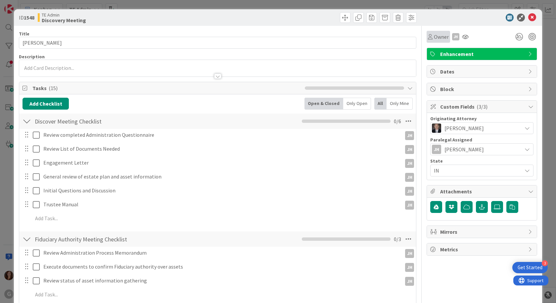
click at [439, 34] on span "Owner" at bounding box center [441, 37] width 15 height 8
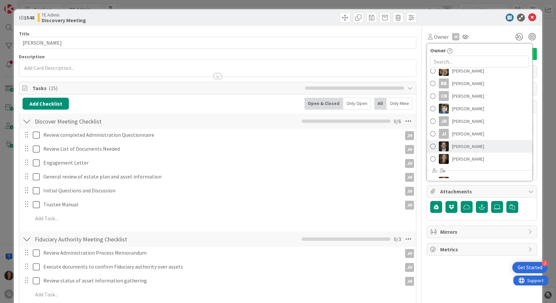
scroll to position [85, 0]
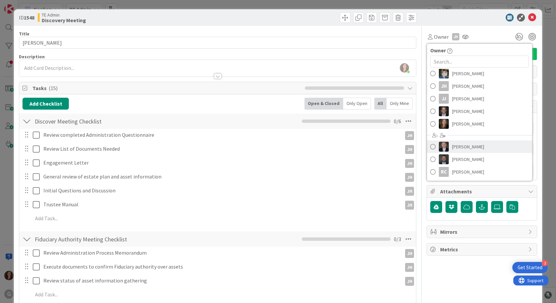
click at [463, 146] on span "[PERSON_NAME]" at bounding box center [468, 147] width 32 height 10
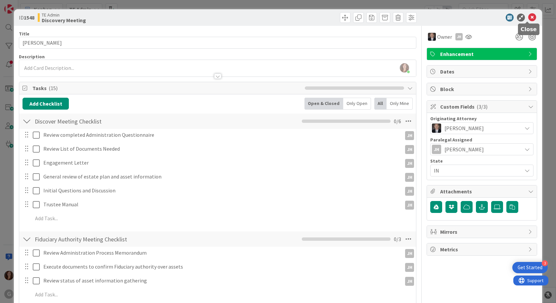
click at [529, 19] on icon at bounding box center [533, 18] width 8 height 8
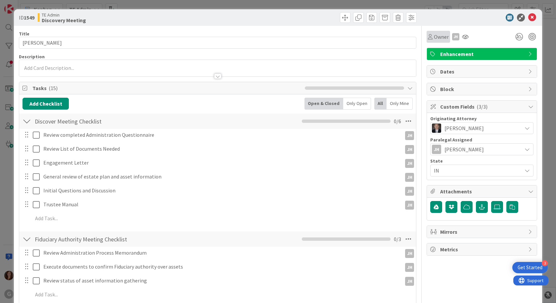
click at [434, 39] on span "Owner" at bounding box center [441, 37] width 15 height 8
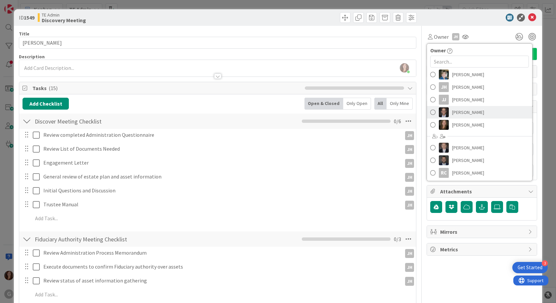
scroll to position [85, 0]
click at [462, 145] on span "[PERSON_NAME]" at bounding box center [468, 147] width 32 height 10
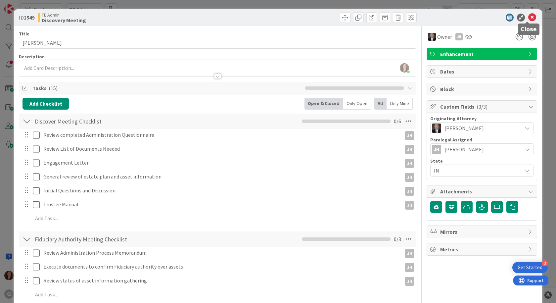
click at [529, 20] on icon at bounding box center [533, 18] width 8 height 8
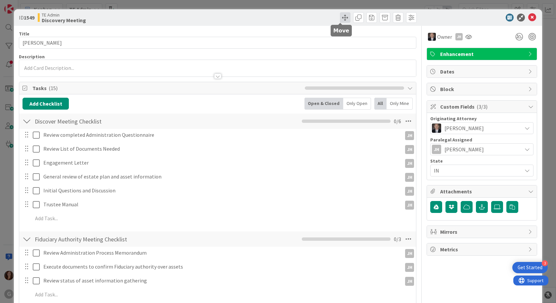
click at [340, 16] on span at bounding box center [345, 17] width 11 height 11
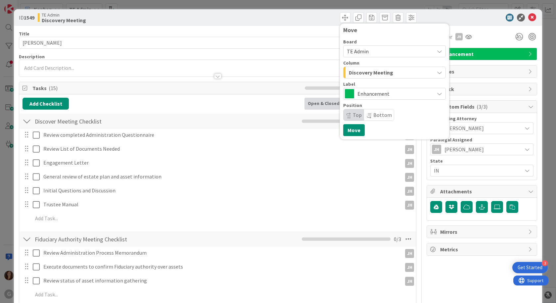
click at [371, 76] on span "Discovery Meeting" at bounding box center [371, 72] width 44 height 9
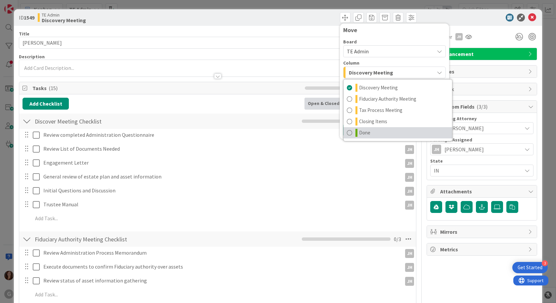
click at [368, 133] on link "Done" at bounding box center [398, 132] width 109 height 11
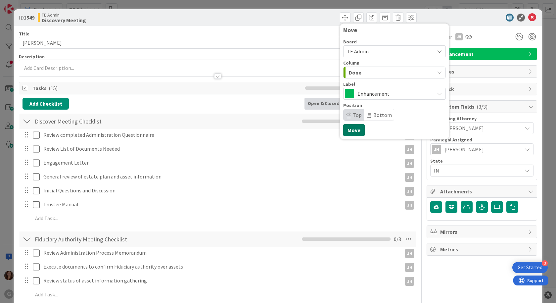
click at [350, 133] on button "Move" at bounding box center [354, 130] width 22 height 12
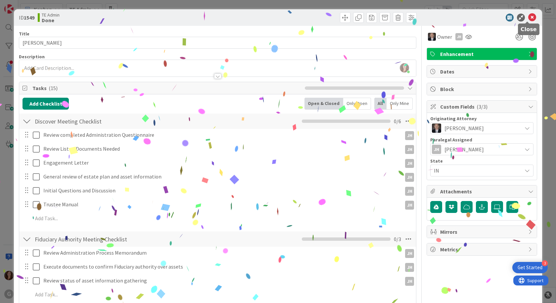
click at [529, 15] on icon at bounding box center [533, 18] width 8 height 8
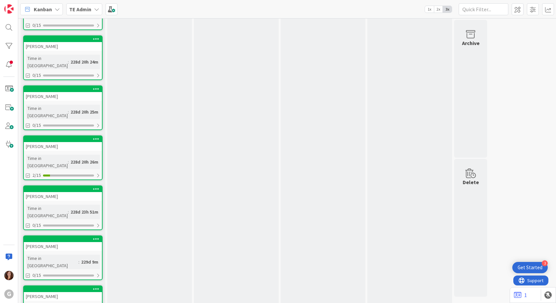
scroll to position [2005, 0]
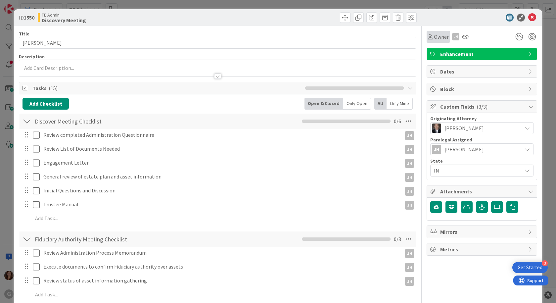
click at [440, 36] on span "Owner" at bounding box center [441, 37] width 15 height 8
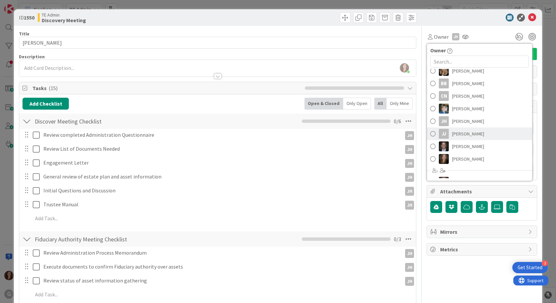
scroll to position [85, 0]
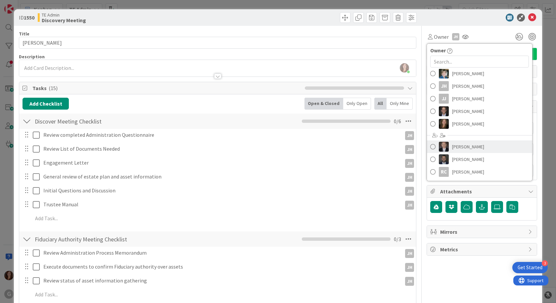
click at [462, 147] on span "[PERSON_NAME]" at bounding box center [468, 147] width 32 height 10
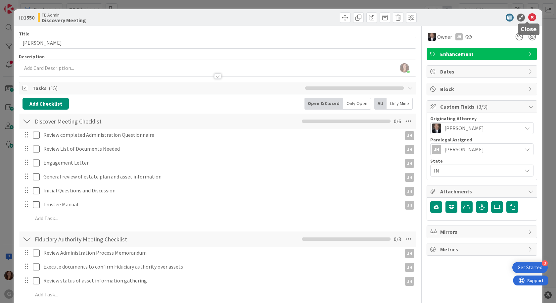
click at [530, 15] on icon at bounding box center [533, 18] width 8 height 8
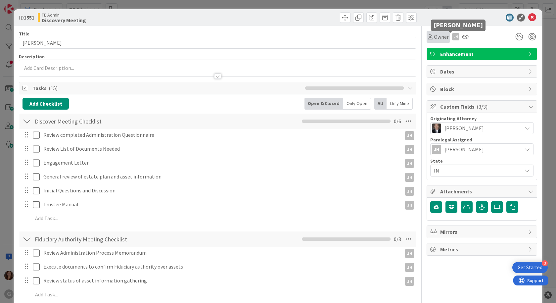
click at [434, 37] on span "Owner" at bounding box center [441, 37] width 15 height 8
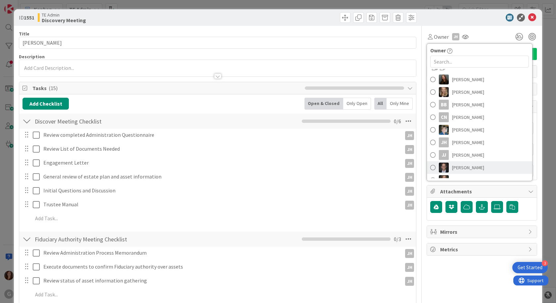
scroll to position [85, 0]
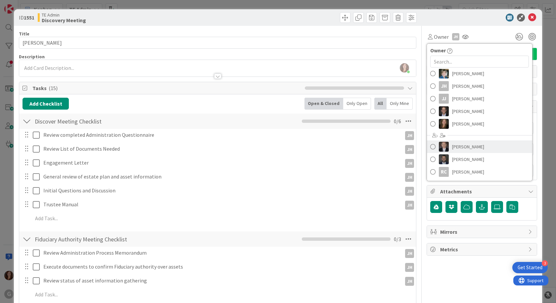
click at [457, 147] on span "[PERSON_NAME]" at bounding box center [468, 147] width 32 height 10
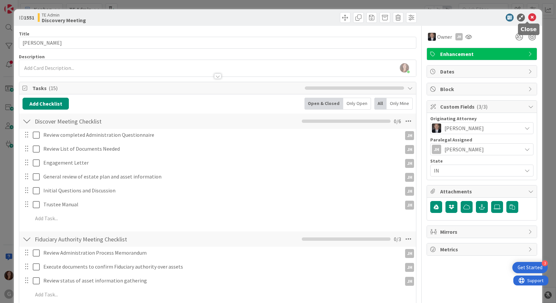
click at [529, 16] on icon at bounding box center [533, 18] width 8 height 8
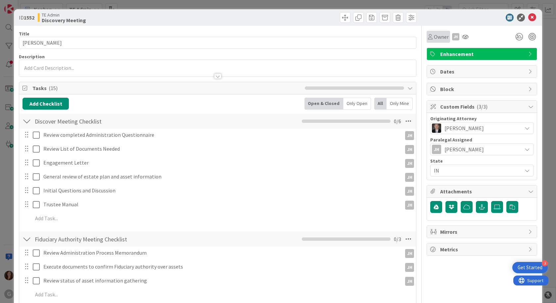
click at [436, 36] on span "Owner" at bounding box center [441, 37] width 15 height 8
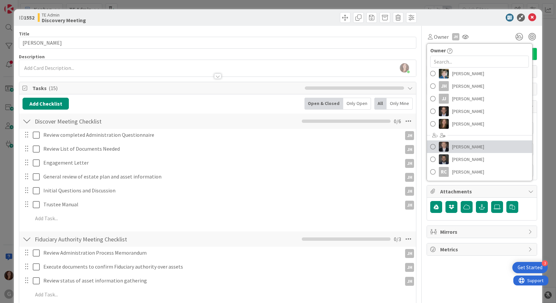
click at [461, 148] on span "[PERSON_NAME]" at bounding box center [468, 147] width 32 height 10
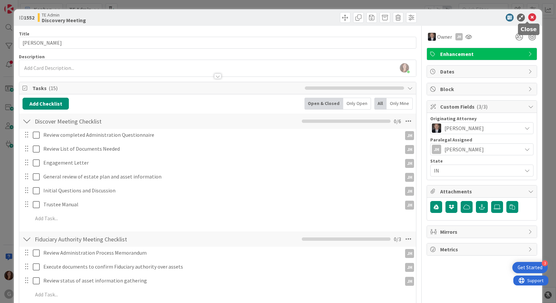
click at [529, 20] on icon at bounding box center [533, 18] width 8 height 8
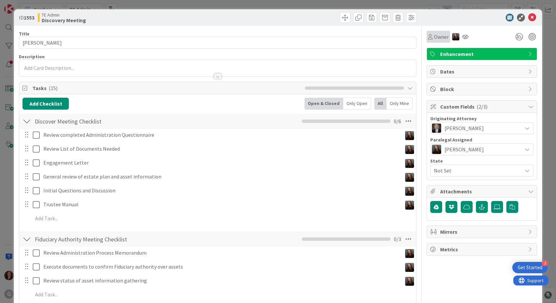
click at [439, 39] on span "Owner" at bounding box center [441, 37] width 15 height 8
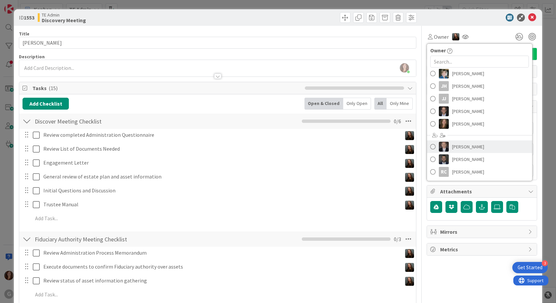
click at [465, 146] on span "[PERSON_NAME]" at bounding box center [468, 147] width 32 height 10
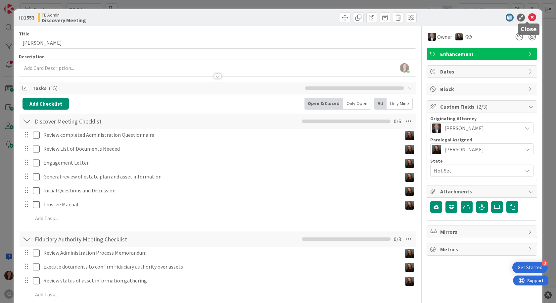
click at [529, 19] on icon at bounding box center [533, 18] width 8 height 8
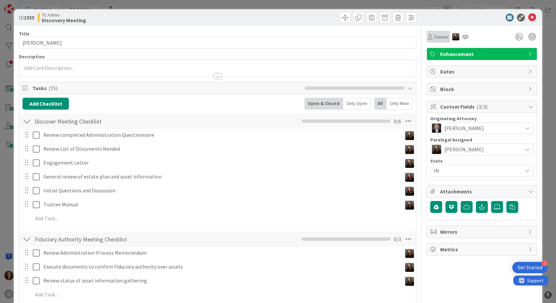
click at [428, 38] on div "Owner" at bounding box center [438, 37] width 21 height 8
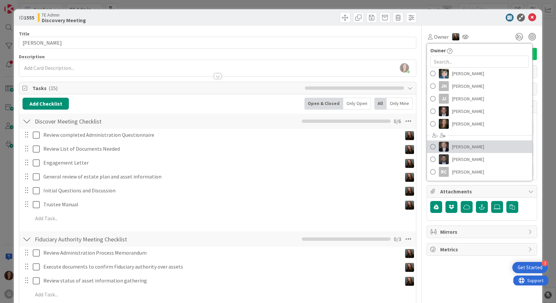
click at [452, 144] on span "[PERSON_NAME]" at bounding box center [468, 147] width 32 height 10
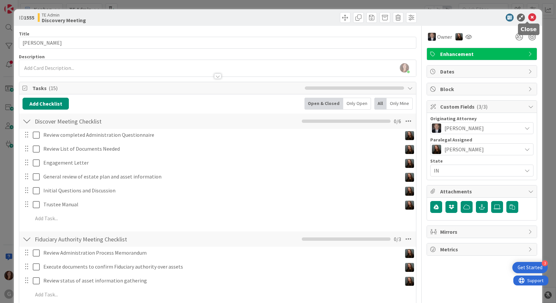
click at [529, 19] on icon at bounding box center [533, 18] width 8 height 8
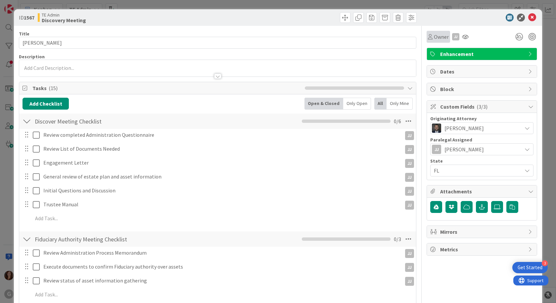
click at [434, 36] on span "Owner" at bounding box center [441, 37] width 15 height 8
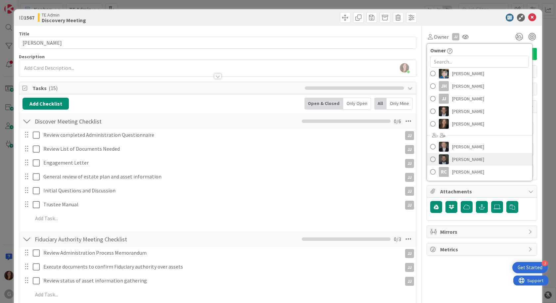
click at [466, 158] on span "[PERSON_NAME]" at bounding box center [468, 159] width 32 height 10
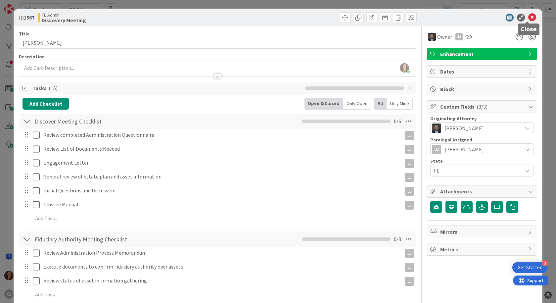
click at [529, 15] on icon at bounding box center [533, 18] width 8 height 8
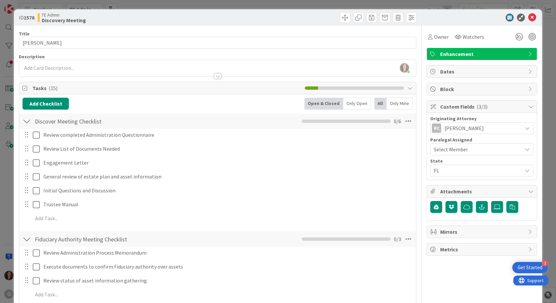
click at [440, 152] on span "Select Member" at bounding box center [451, 149] width 34 height 8
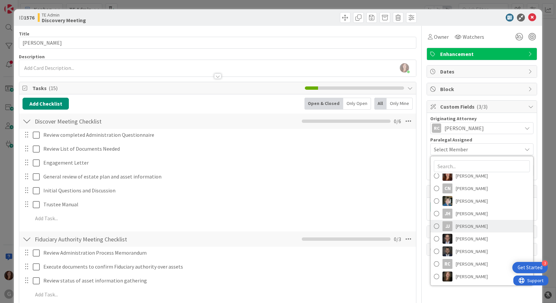
click at [444, 229] on div "JJ" at bounding box center [448, 226] width 10 height 10
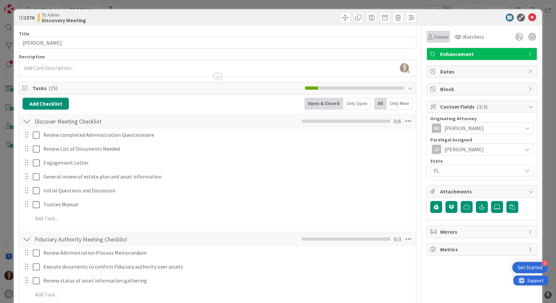
click at [435, 37] on span "Owner" at bounding box center [441, 37] width 15 height 8
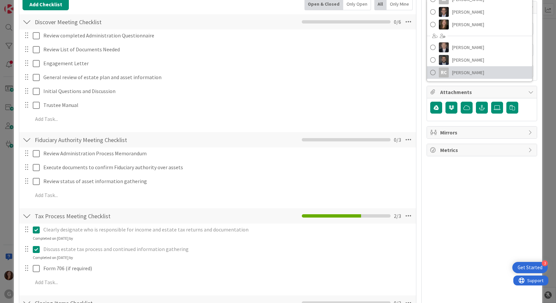
click at [458, 75] on span "[PERSON_NAME]" at bounding box center [468, 73] width 32 height 10
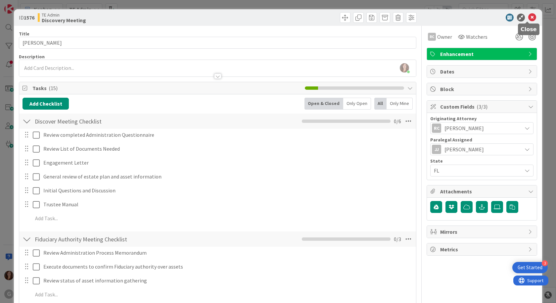
click at [530, 17] on icon at bounding box center [533, 18] width 8 height 8
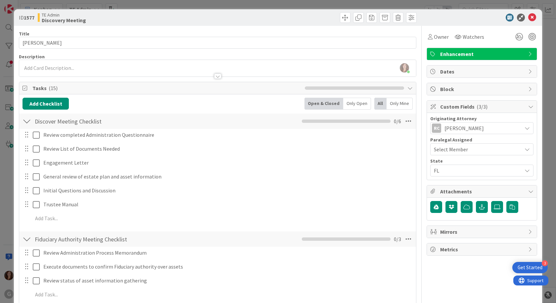
click at [450, 151] on span "Select Member" at bounding box center [451, 149] width 34 height 8
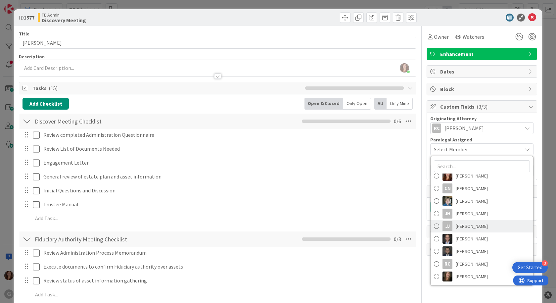
click at [459, 227] on span "[PERSON_NAME]" at bounding box center [472, 226] width 32 height 10
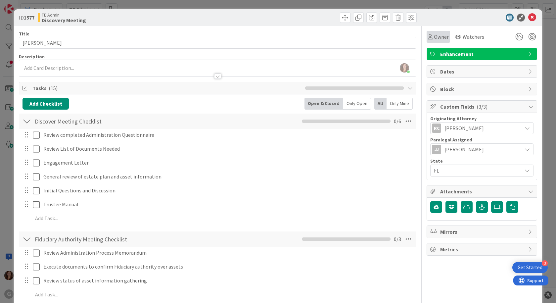
click at [437, 38] on span "Owner" at bounding box center [441, 37] width 15 height 8
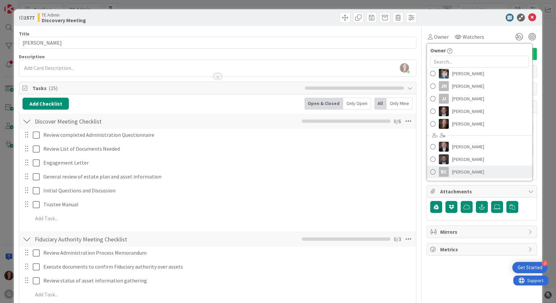
click at [472, 171] on span "[PERSON_NAME]" at bounding box center [468, 172] width 32 height 10
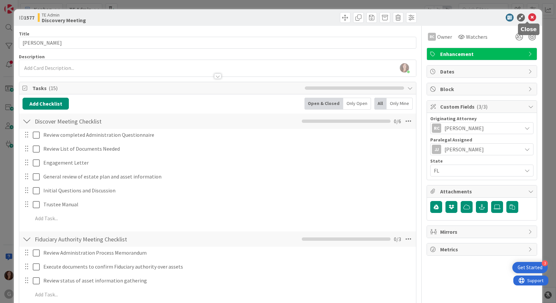
click at [530, 16] on icon at bounding box center [533, 18] width 8 height 8
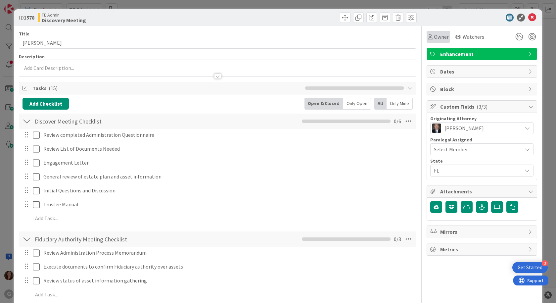
click at [434, 37] on span "Owner" at bounding box center [441, 37] width 15 height 8
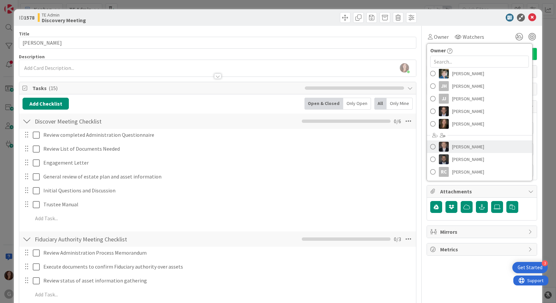
click at [473, 145] on span "[PERSON_NAME]" at bounding box center [468, 147] width 32 height 10
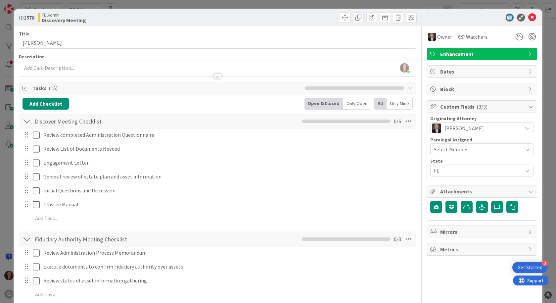
click at [458, 150] on span "Select Member" at bounding box center [451, 149] width 34 height 8
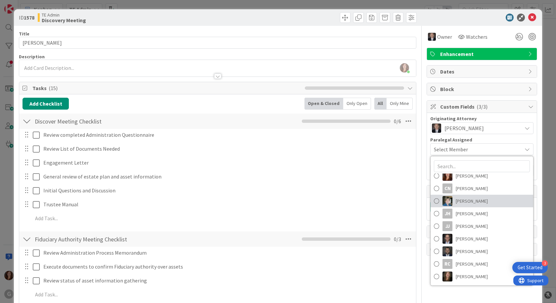
click at [458, 205] on span "[PERSON_NAME]" at bounding box center [472, 201] width 32 height 10
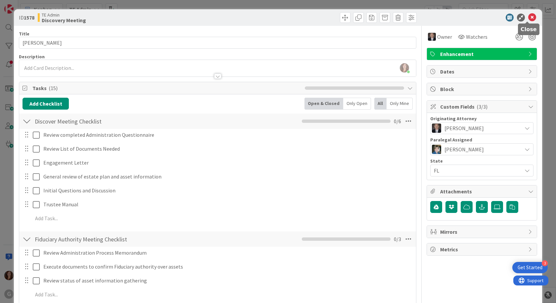
click at [529, 19] on icon at bounding box center [533, 18] width 8 height 8
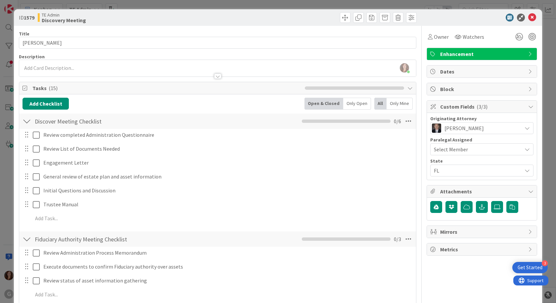
click at [442, 151] on span "Select Member" at bounding box center [451, 149] width 34 height 8
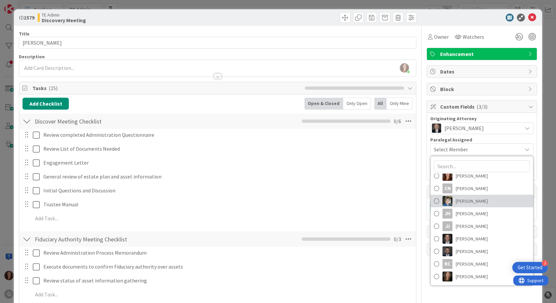
click at [458, 204] on span "[PERSON_NAME]" at bounding box center [472, 201] width 32 height 10
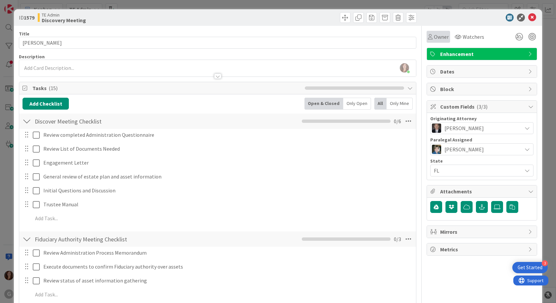
click at [437, 33] on span "Owner" at bounding box center [441, 37] width 15 height 8
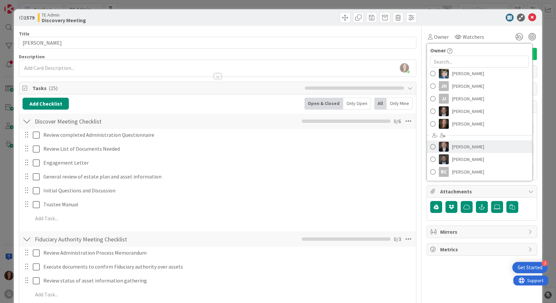
click at [459, 146] on span "[PERSON_NAME]" at bounding box center [468, 147] width 32 height 10
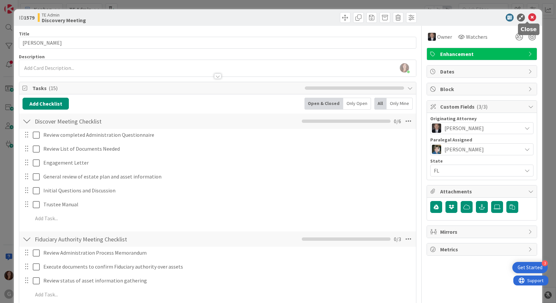
click at [529, 18] on icon at bounding box center [533, 18] width 8 height 8
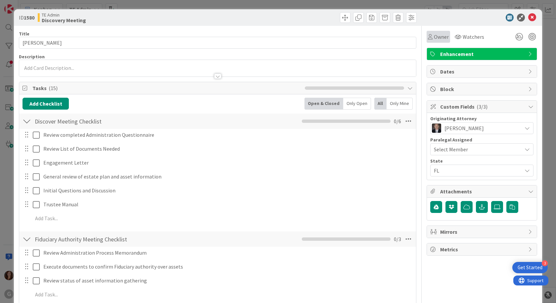
click at [438, 37] on span "Owner" at bounding box center [441, 37] width 15 height 8
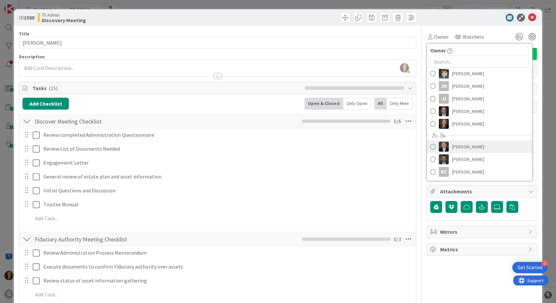
click at [463, 146] on span "[PERSON_NAME]" at bounding box center [468, 147] width 32 height 10
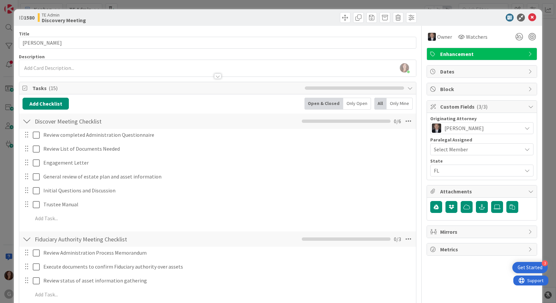
click at [461, 147] on span "Select Member" at bounding box center [451, 149] width 34 height 8
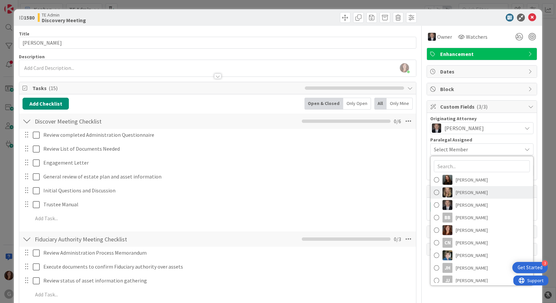
click at [456, 191] on span "[PERSON_NAME]" at bounding box center [472, 192] width 32 height 10
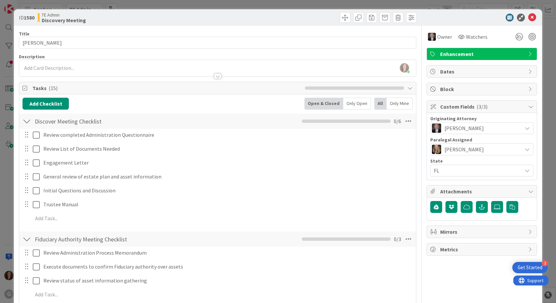
click at [459, 151] on span "[PERSON_NAME]" at bounding box center [464, 149] width 39 height 8
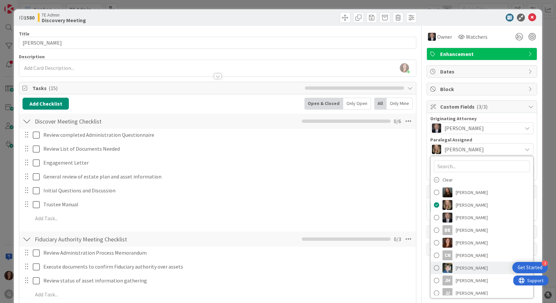
click at [460, 267] on span "[PERSON_NAME]" at bounding box center [472, 268] width 32 height 10
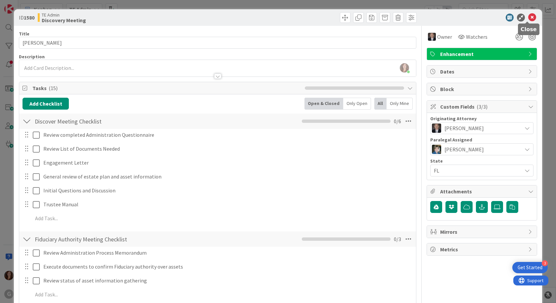
click at [529, 16] on icon at bounding box center [533, 18] width 8 height 8
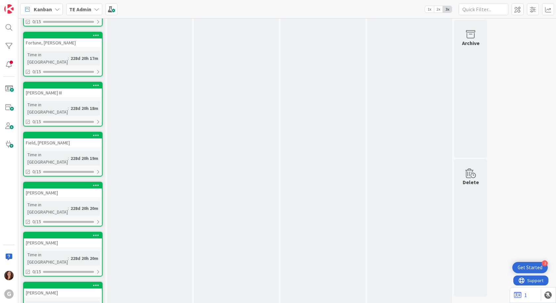
scroll to position [1541, 0]
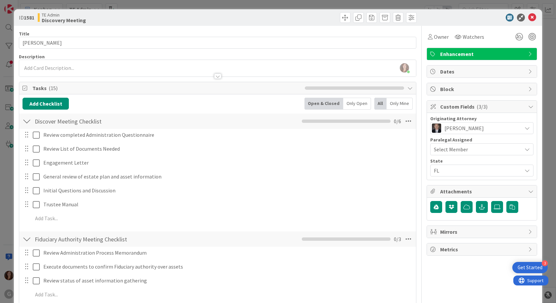
click at [442, 155] on div "Select Member" at bounding box center [482, 149] width 103 height 12
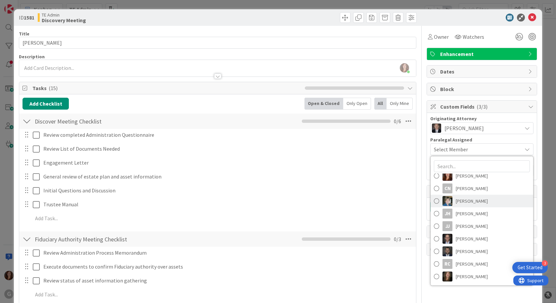
click at [446, 202] on img at bounding box center [448, 201] width 10 height 10
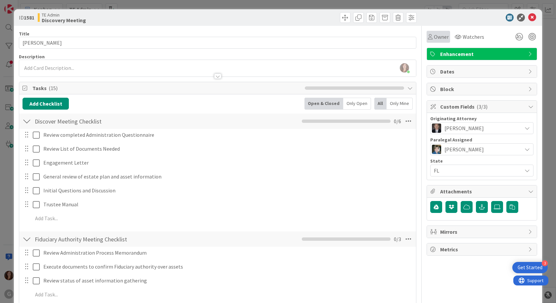
click at [434, 38] on span "Owner" at bounding box center [441, 37] width 15 height 8
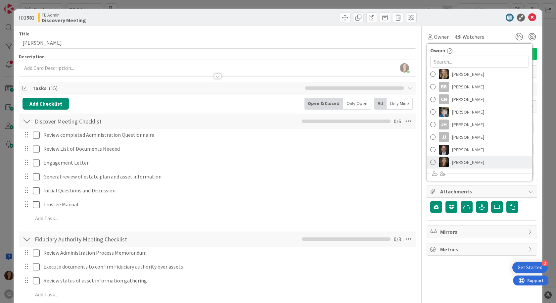
scroll to position [85, 0]
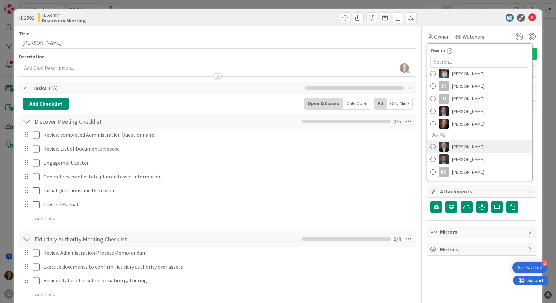
click at [467, 147] on span "[PERSON_NAME]" at bounding box center [468, 147] width 32 height 10
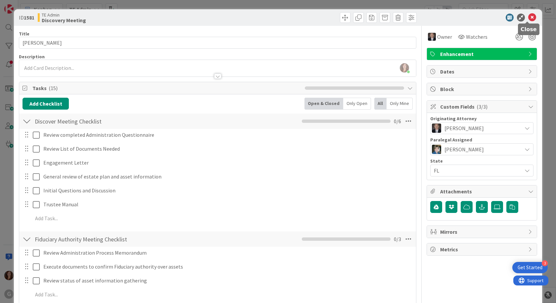
drag, startPoint x: 526, startPoint y: 20, endPoint x: 500, endPoint y: 22, distance: 26.6
click at [529, 19] on icon at bounding box center [533, 18] width 8 height 8
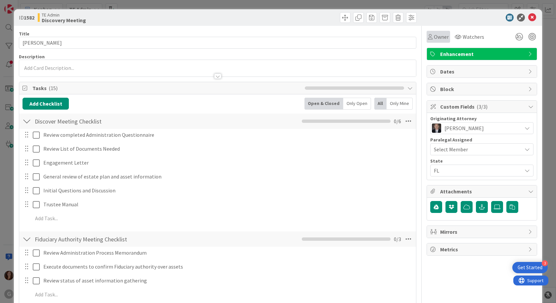
click at [436, 34] on span "Owner" at bounding box center [441, 37] width 15 height 8
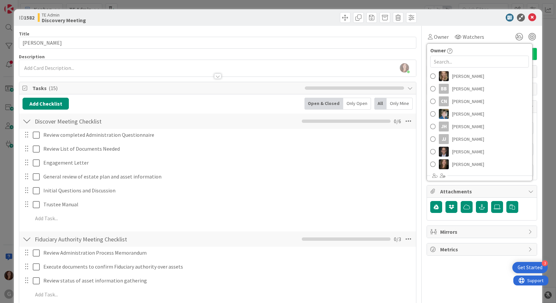
scroll to position [85, 0]
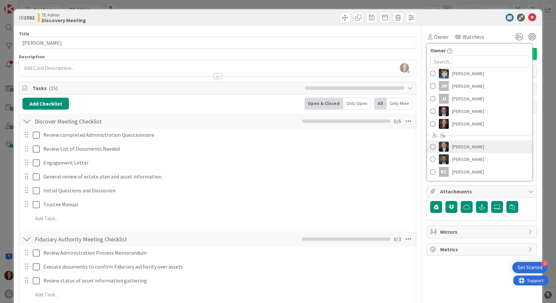
click at [466, 147] on span "[PERSON_NAME]" at bounding box center [468, 147] width 32 height 10
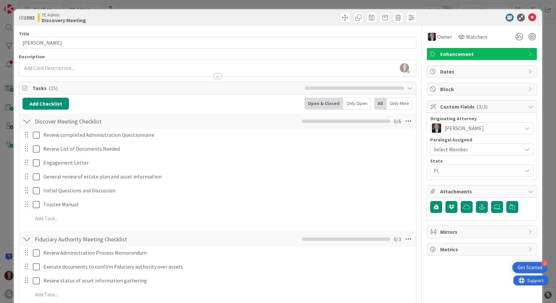
click at [460, 149] on span "Select Member" at bounding box center [451, 149] width 34 height 8
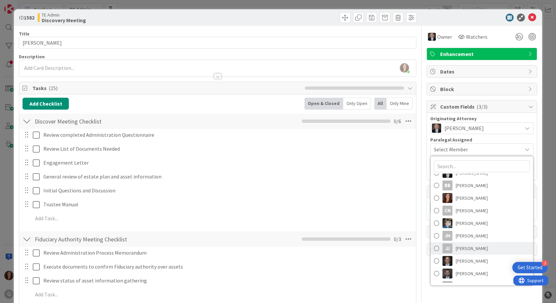
scroll to position [54, 0]
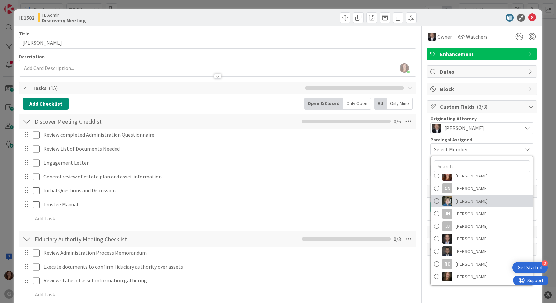
click at [457, 202] on span "[PERSON_NAME]" at bounding box center [472, 201] width 32 height 10
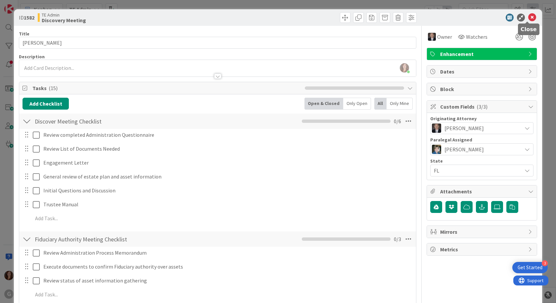
click at [530, 16] on icon at bounding box center [533, 18] width 8 height 8
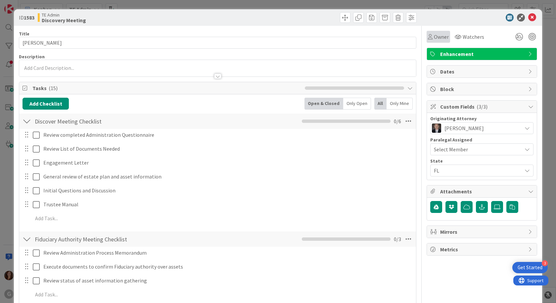
click at [441, 37] on span "Owner" at bounding box center [441, 37] width 15 height 8
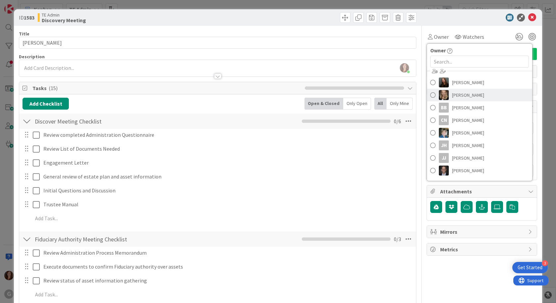
scroll to position [66, 0]
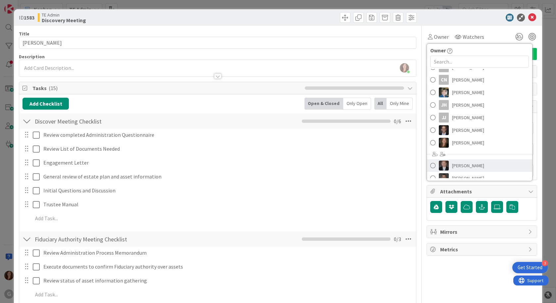
click at [470, 165] on span "[PERSON_NAME]" at bounding box center [468, 166] width 32 height 10
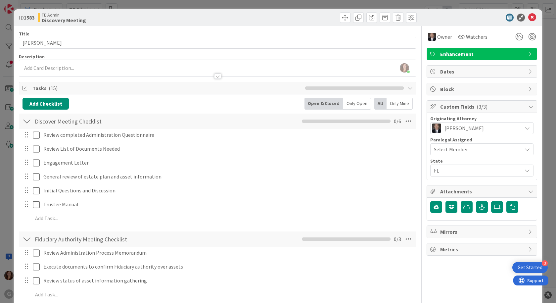
click at [470, 150] on div "Select Member" at bounding box center [478, 149] width 88 height 8
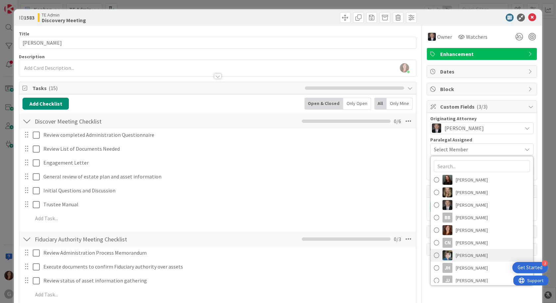
click at [456, 257] on span "[PERSON_NAME]" at bounding box center [472, 255] width 32 height 10
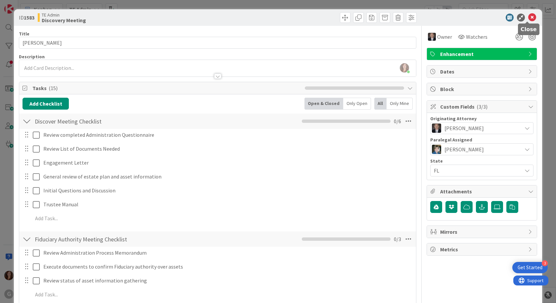
click at [529, 17] on icon at bounding box center [533, 18] width 8 height 8
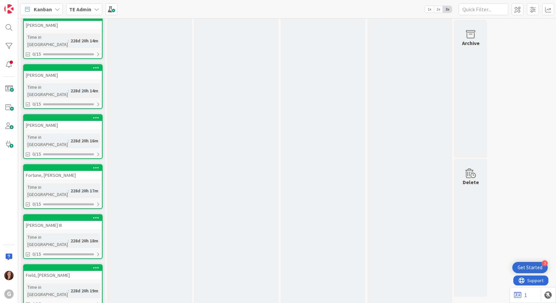
click at [74, 271] on div "Field, [PERSON_NAME]" at bounding box center [63, 275] width 78 height 9
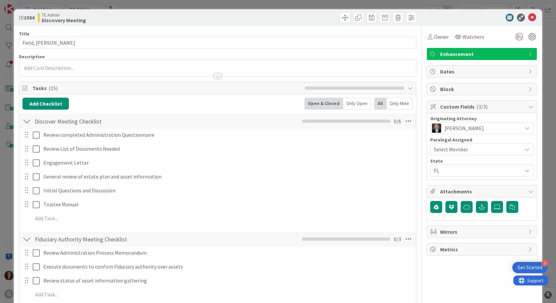
drag, startPoint x: 457, startPoint y: 148, endPoint x: 462, endPoint y: 151, distance: 5.6
click at [456, 148] on span "Select Member" at bounding box center [451, 149] width 34 height 8
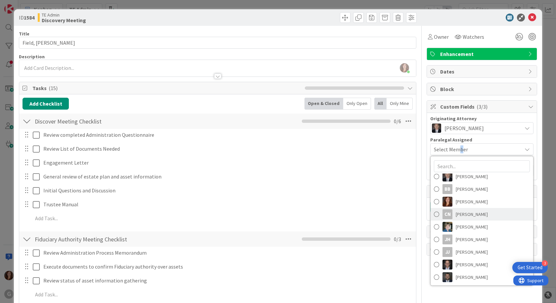
scroll to position [54, 0]
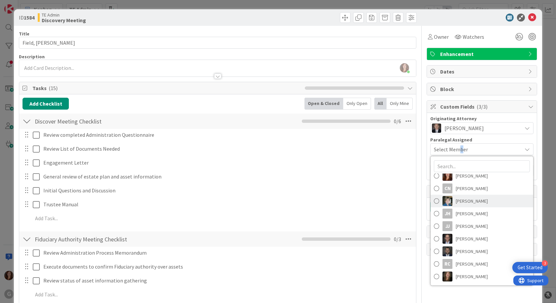
drag, startPoint x: 442, startPoint y: 204, endPoint x: 436, endPoint y: 201, distance: 6.8
click at [436, 201] on link "[PERSON_NAME]" at bounding box center [482, 201] width 103 height 13
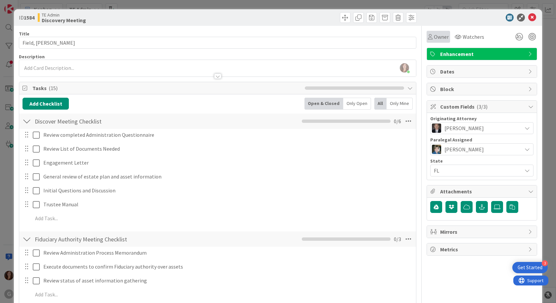
click at [438, 36] on span "Owner" at bounding box center [441, 37] width 15 height 8
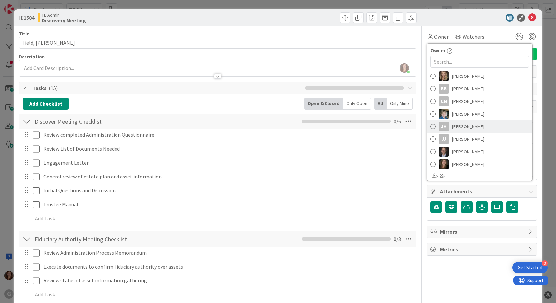
scroll to position [85, 0]
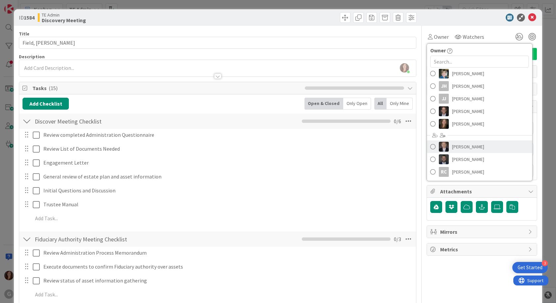
click at [469, 148] on span "[PERSON_NAME]" at bounding box center [468, 147] width 32 height 10
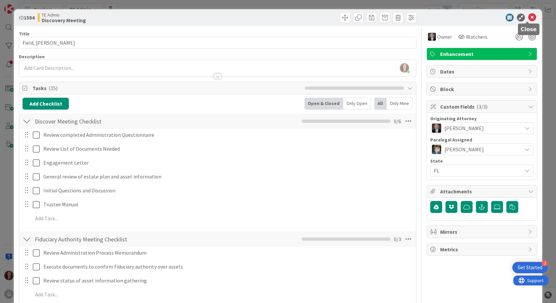
click at [529, 17] on icon at bounding box center [533, 18] width 8 height 8
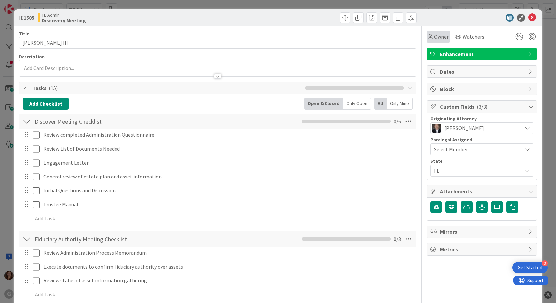
click at [434, 35] on span "Owner" at bounding box center [441, 37] width 15 height 8
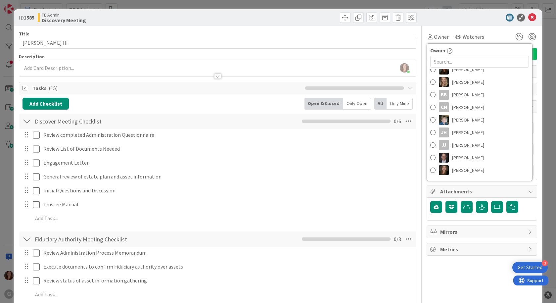
scroll to position [85, 0]
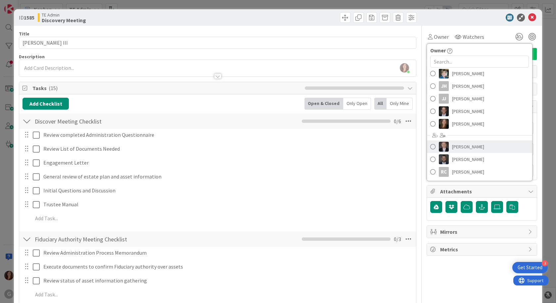
click at [456, 145] on span "[PERSON_NAME]" at bounding box center [468, 147] width 32 height 10
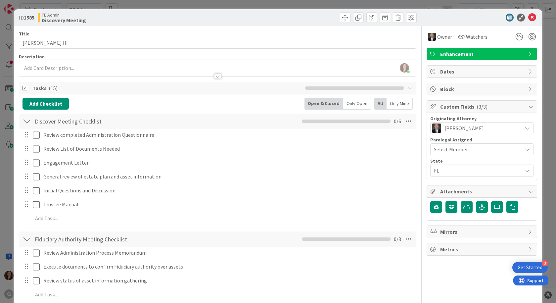
click at [454, 151] on span "Select Member" at bounding box center [451, 149] width 34 height 8
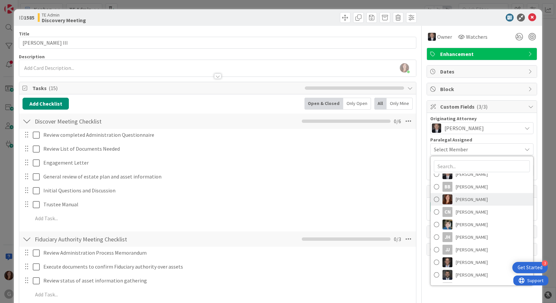
scroll to position [54, 0]
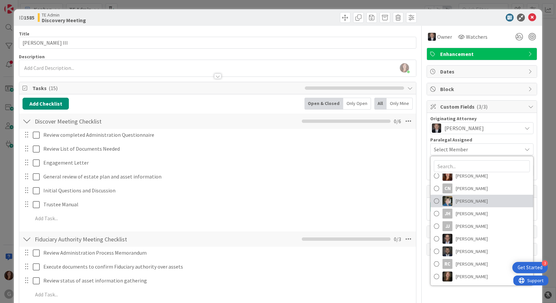
click at [458, 201] on span "[PERSON_NAME]" at bounding box center [472, 201] width 32 height 10
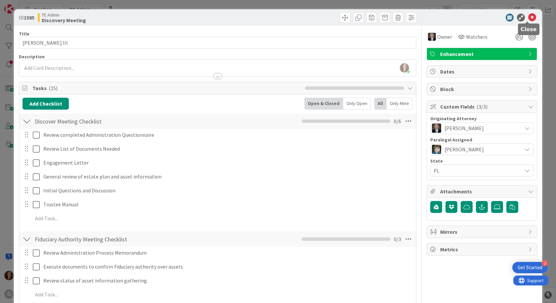
click at [529, 19] on icon at bounding box center [533, 18] width 8 height 8
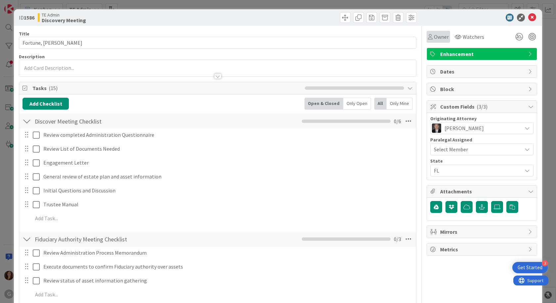
click at [434, 33] on span "Owner" at bounding box center [441, 37] width 15 height 8
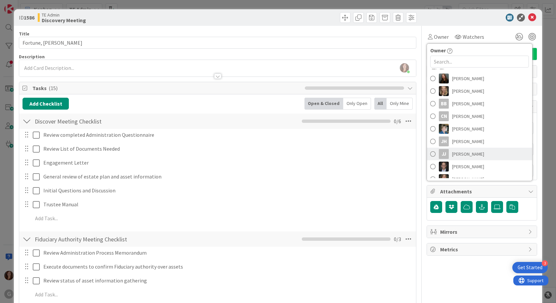
scroll to position [66, 0]
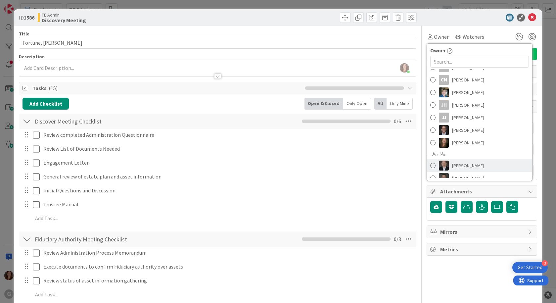
click at [478, 169] on link "[PERSON_NAME]" at bounding box center [479, 165] width 105 height 13
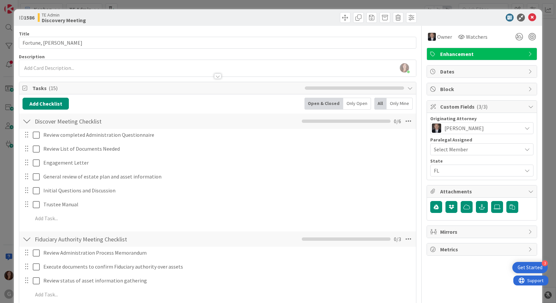
click at [466, 150] on div "Select Member" at bounding box center [478, 149] width 88 height 8
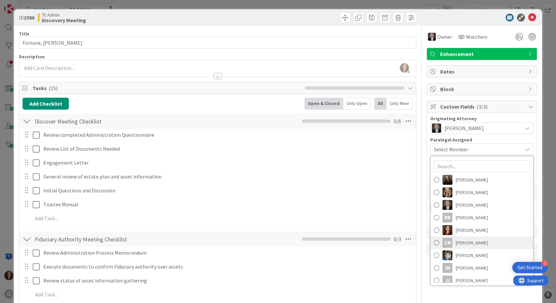
scroll to position [54, 0]
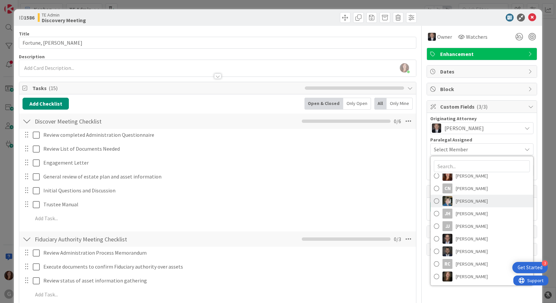
click at [464, 202] on span "[PERSON_NAME]" at bounding box center [472, 201] width 32 height 10
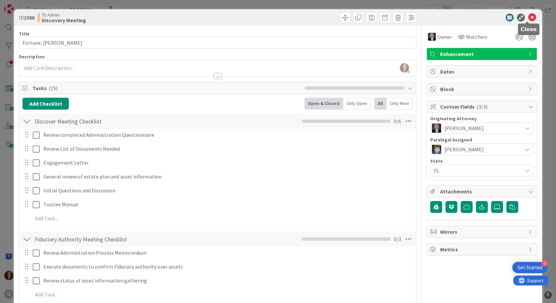
click at [529, 17] on icon at bounding box center [533, 18] width 8 height 8
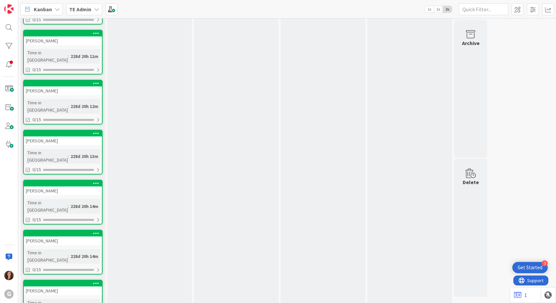
click at [69, 286] on div "[PERSON_NAME]" at bounding box center [63, 290] width 78 height 9
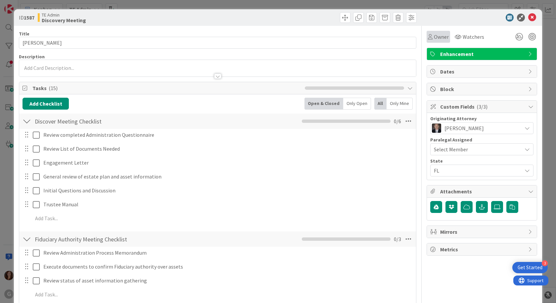
click at [435, 38] on span "Owner" at bounding box center [441, 37] width 15 height 8
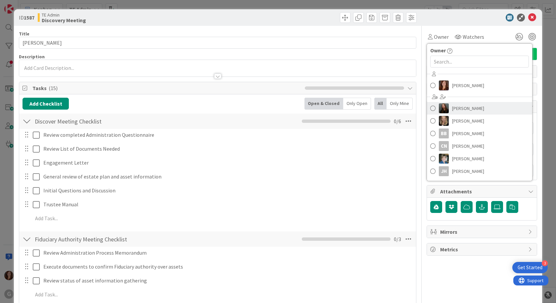
scroll to position [85, 0]
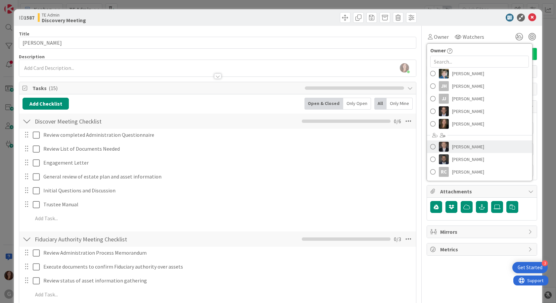
click at [460, 146] on span "[PERSON_NAME]" at bounding box center [468, 147] width 32 height 10
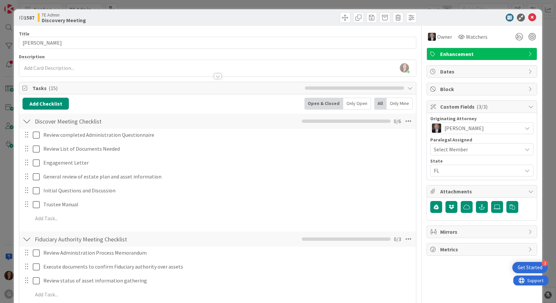
scroll to position [1376, 0]
click at [468, 148] on div "Select Member" at bounding box center [478, 149] width 88 height 8
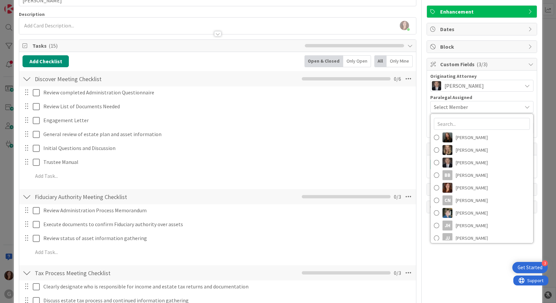
scroll to position [33, 0]
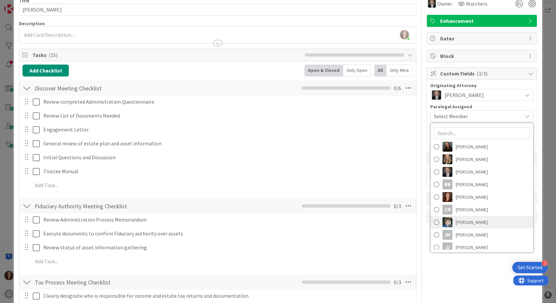
click at [458, 225] on span "[PERSON_NAME]" at bounding box center [472, 222] width 32 height 10
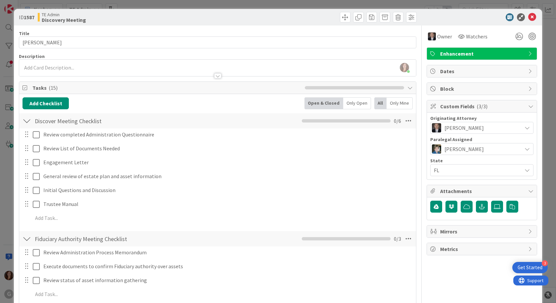
scroll to position [0, 0]
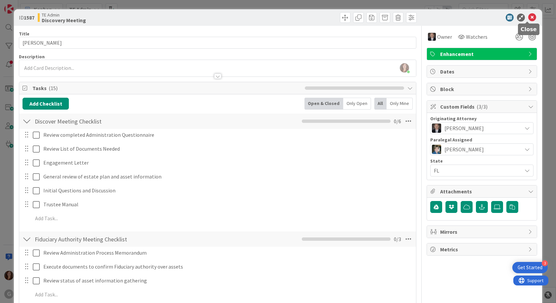
click at [529, 16] on icon at bounding box center [533, 18] width 8 height 8
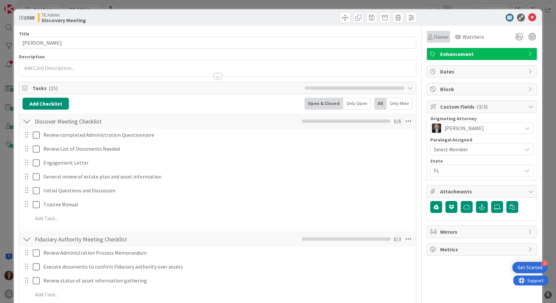
click at [436, 36] on span "Owner" at bounding box center [441, 37] width 15 height 8
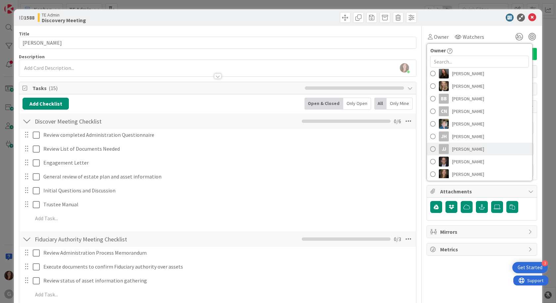
scroll to position [66, 0]
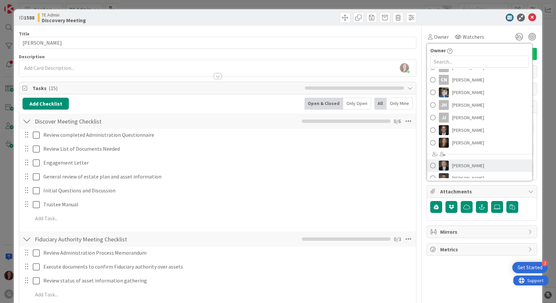
click at [473, 160] on link "[PERSON_NAME]" at bounding box center [479, 165] width 105 height 13
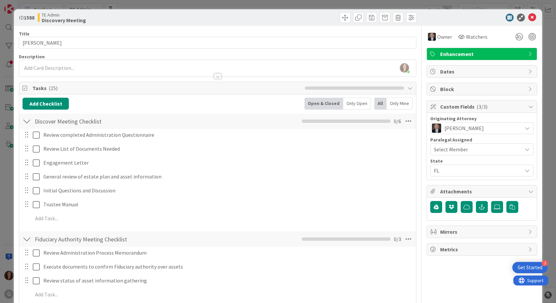
click at [468, 152] on div "Select Member" at bounding box center [478, 149] width 88 height 8
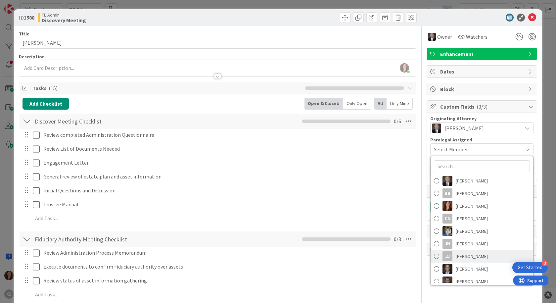
scroll to position [54, 0]
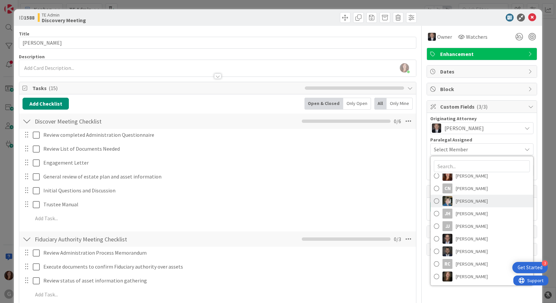
click at [465, 201] on span "[PERSON_NAME]" at bounding box center [472, 201] width 32 height 10
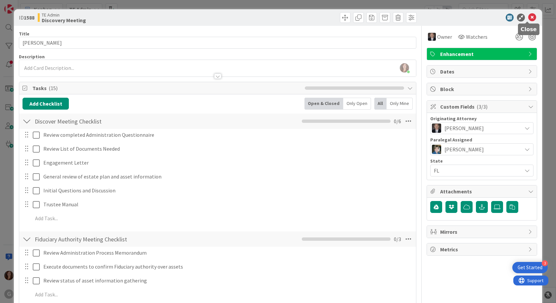
click at [529, 18] on icon at bounding box center [533, 18] width 8 height 8
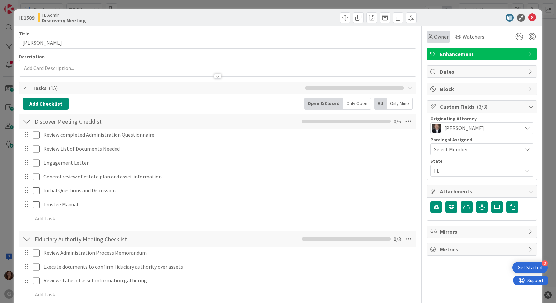
click at [440, 36] on span "Owner" at bounding box center [441, 37] width 15 height 8
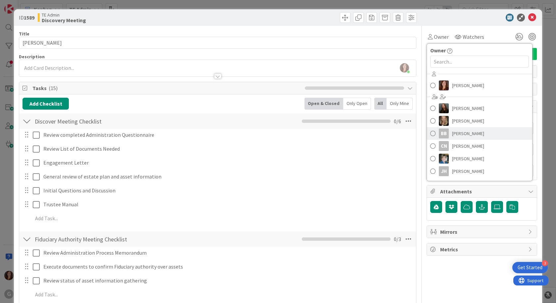
scroll to position [85, 0]
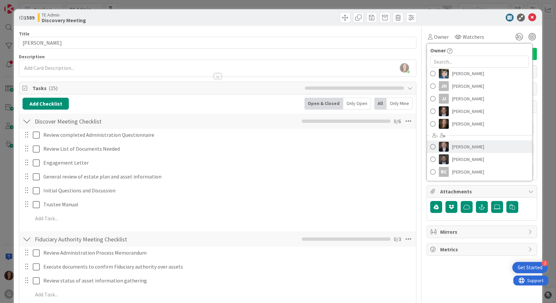
click at [467, 147] on span "[PERSON_NAME]" at bounding box center [468, 147] width 32 height 10
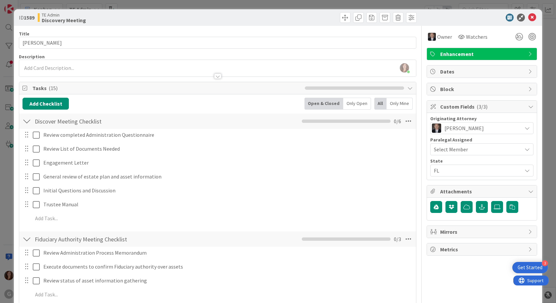
click at [452, 149] on span "Select Member" at bounding box center [451, 149] width 34 height 8
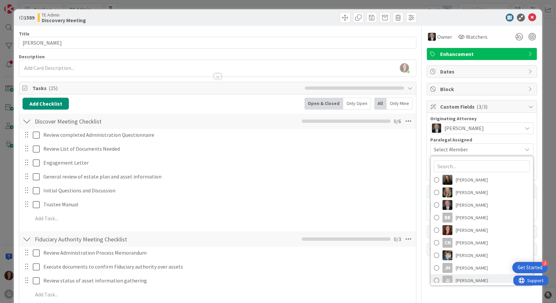
scroll to position [54, 0]
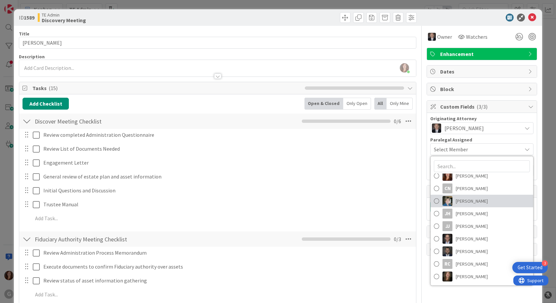
click at [464, 202] on span "[PERSON_NAME]" at bounding box center [472, 201] width 32 height 10
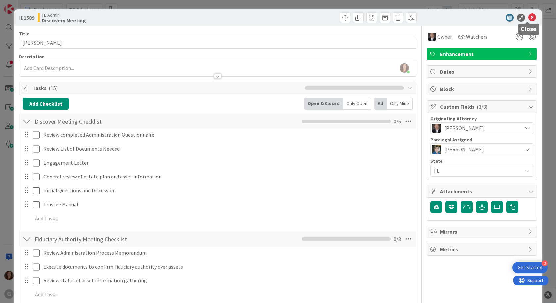
click at [529, 18] on icon at bounding box center [533, 18] width 8 height 8
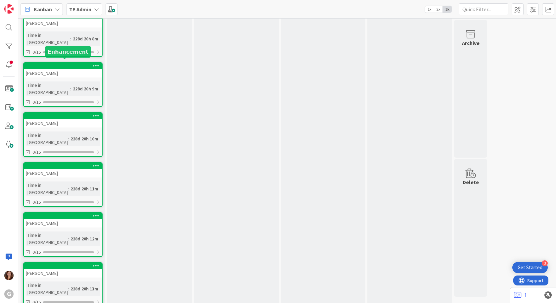
click at [44, 264] on div at bounding box center [64, 266] width 75 height 5
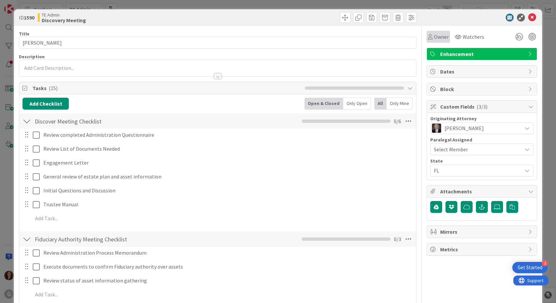
click at [436, 38] on span "Owner" at bounding box center [441, 37] width 15 height 8
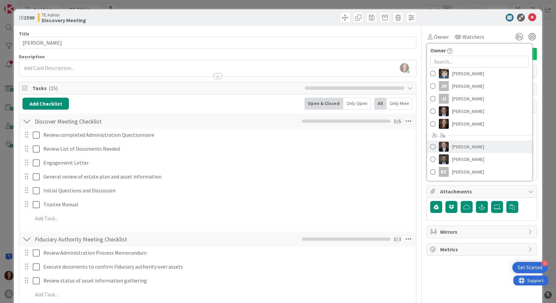
click at [470, 146] on span "[PERSON_NAME]" at bounding box center [468, 147] width 32 height 10
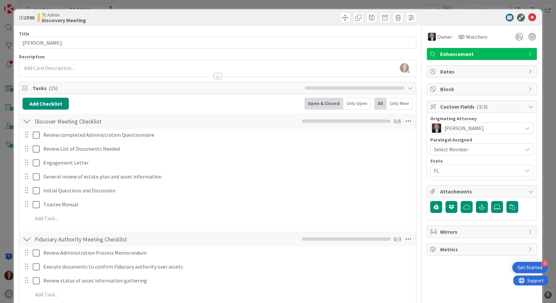
click at [472, 147] on div "Select Member" at bounding box center [478, 149] width 88 height 8
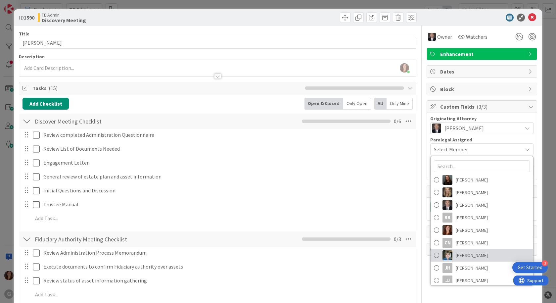
click at [463, 259] on span "[PERSON_NAME]" at bounding box center [472, 255] width 32 height 10
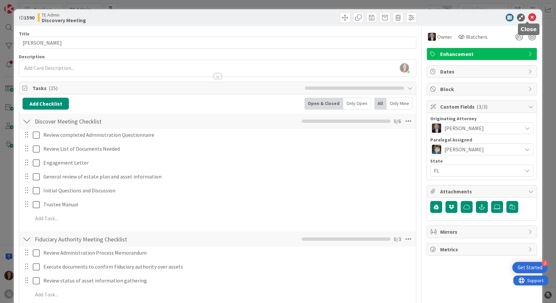
click at [529, 20] on icon at bounding box center [533, 18] width 8 height 8
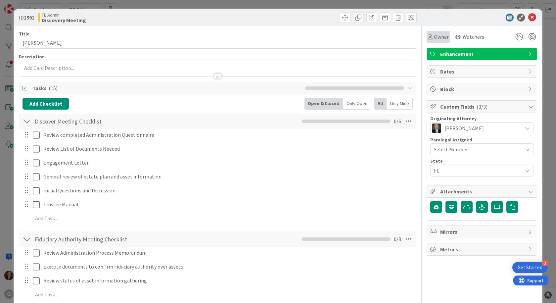
click at [435, 37] on span "Owner" at bounding box center [441, 37] width 15 height 8
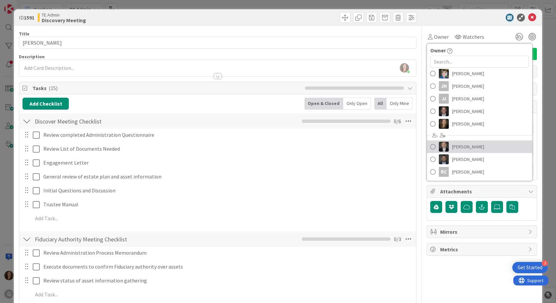
click at [460, 146] on span "[PERSON_NAME]" at bounding box center [468, 147] width 32 height 10
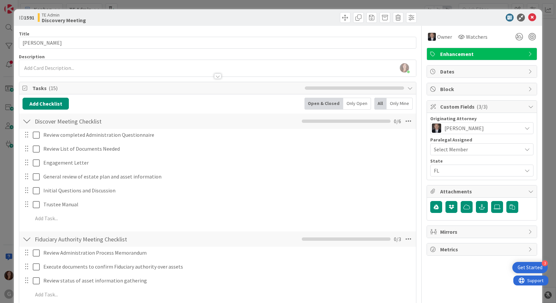
click at [463, 152] on div "Select Member" at bounding box center [478, 149] width 88 height 8
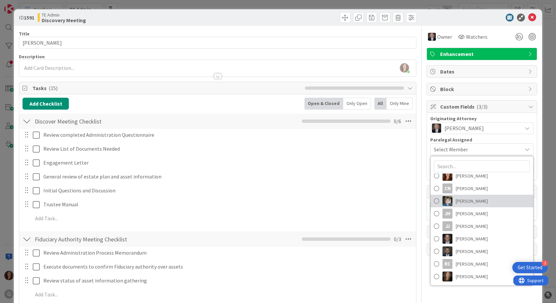
drag, startPoint x: 454, startPoint y: 204, endPoint x: 458, endPoint y: 202, distance: 4.4
click at [456, 204] on span "[PERSON_NAME]" at bounding box center [472, 201] width 32 height 10
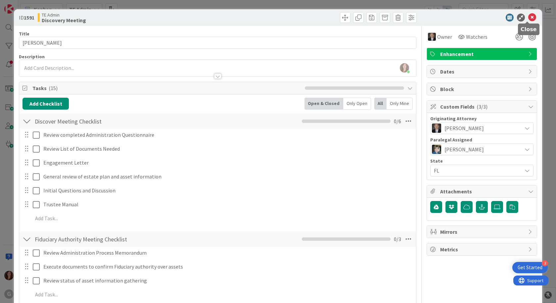
click at [529, 17] on icon at bounding box center [533, 18] width 8 height 8
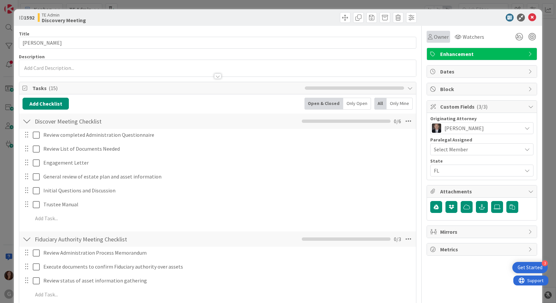
click at [434, 33] on span "Owner" at bounding box center [441, 37] width 15 height 8
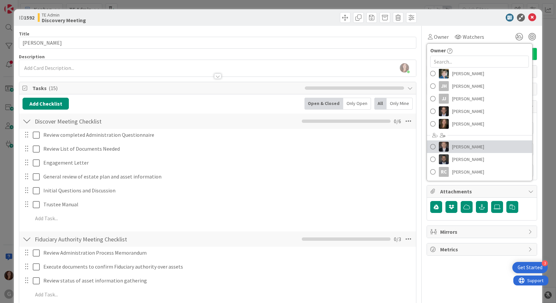
click at [460, 145] on span "[PERSON_NAME]" at bounding box center [468, 147] width 32 height 10
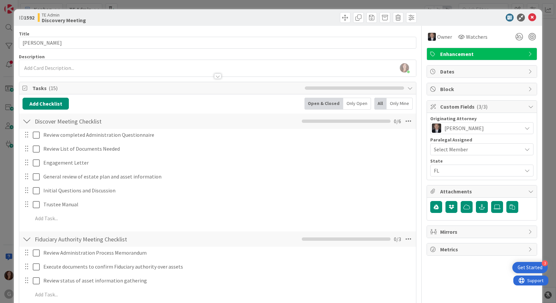
click at [452, 153] on div "Select Member" at bounding box center [482, 149] width 103 height 12
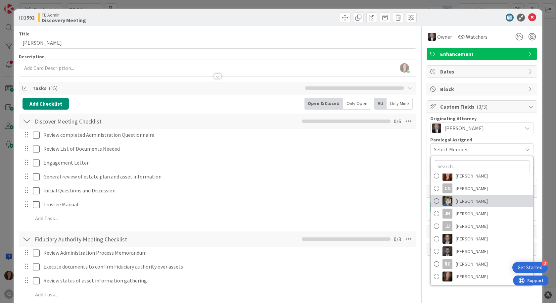
click at [464, 203] on span "[PERSON_NAME]" at bounding box center [472, 201] width 32 height 10
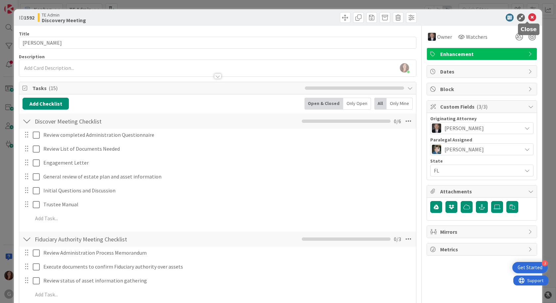
click at [529, 16] on icon at bounding box center [533, 18] width 8 height 8
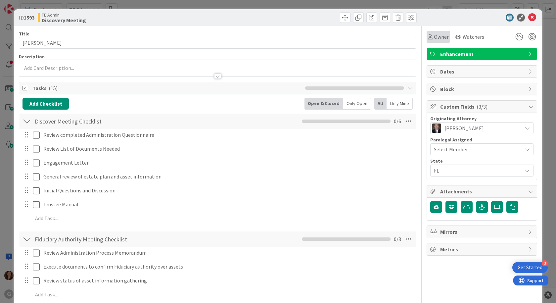
click at [438, 36] on span "Owner" at bounding box center [441, 37] width 15 height 8
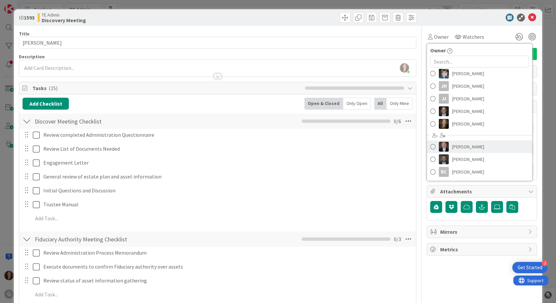
click at [463, 146] on span "[PERSON_NAME]" at bounding box center [468, 147] width 32 height 10
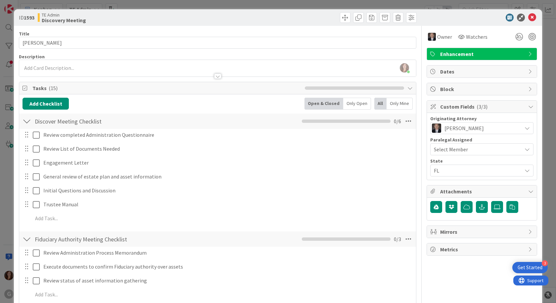
click at [453, 152] on span "Select Member" at bounding box center [451, 149] width 34 height 8
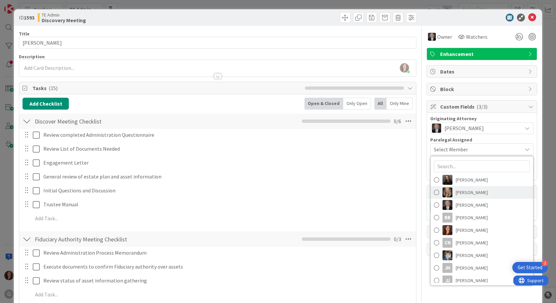
click at [460, 193] on span "[PERSON_NAME]" at bounding box center [472, 192] width 32 height 10
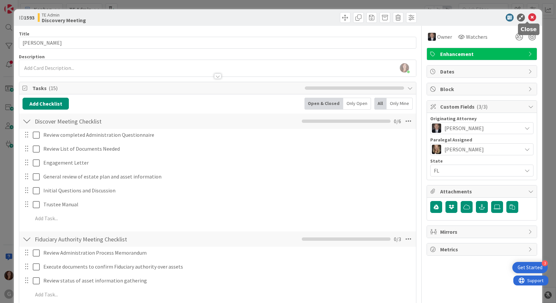
click at [529, 14] on icon at bounding box center [533, 18] width 8 height 8
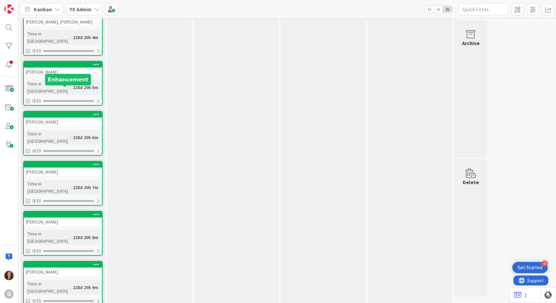
click at [75, 262] on div at bounding box center [64, 264] width 75 height 5
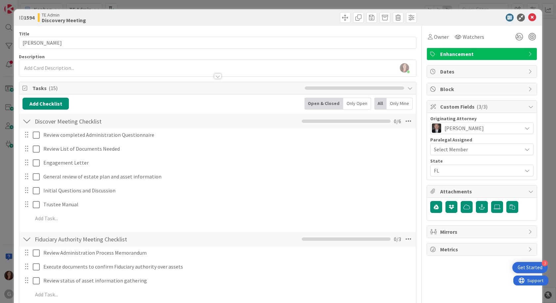
click at [448, 150] on span "Select Member" at bounding box center [451, 149] width 34 height 8
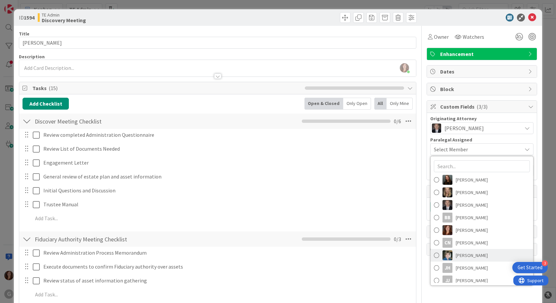
click at [477, 255] on span "[PERSON_NAME]" at bounding box center [472, 255] width 32 height 10
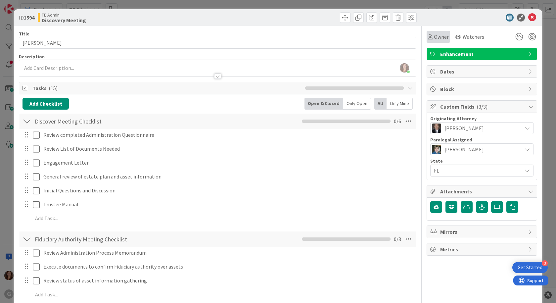
click at [438, 41] on div "Owner" at bounding box center [439, 37] width 24 height 12
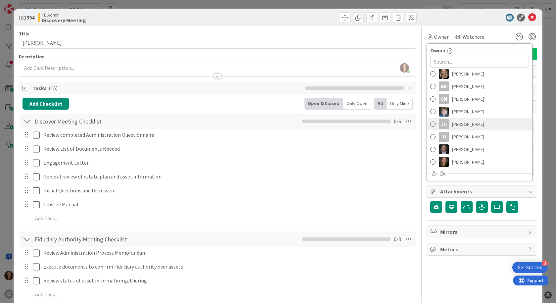
scroll to position [85, 0]
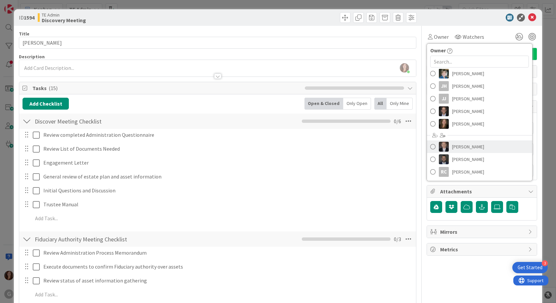
click at [454, 148] on span "[PERSON_NAME]" at bounding box center [468, 147] width 32 height 10
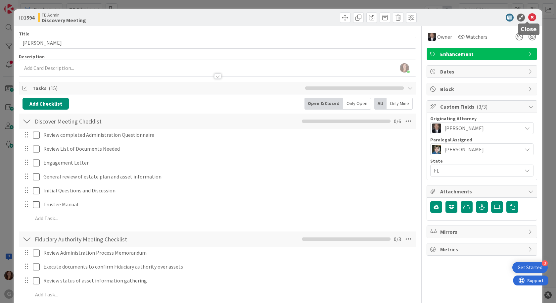
click at [530, 17] on icon at bounding box center [533, 18] width 8 height 8
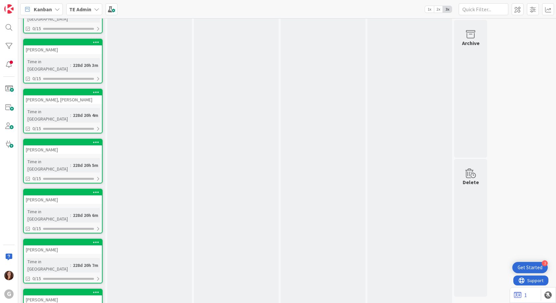
scroll to position [846, 0]
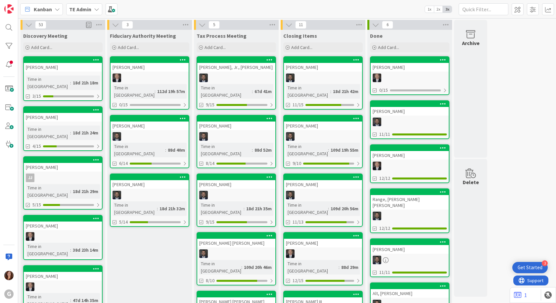
click at [51, 63] on div at bounding box center [63, 60] width 78 height 6
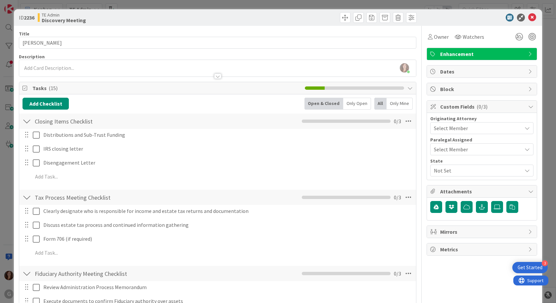
click at [467, 128] on div "Select Member" at bounding box center [478, 128] width 88 height 8
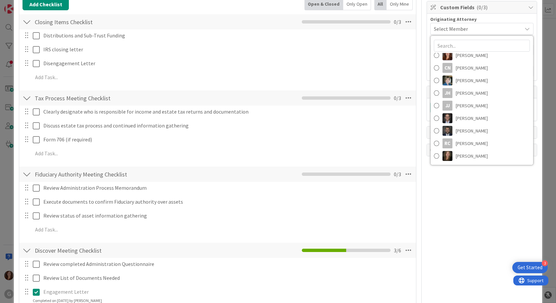
scroll to position [27, 0]
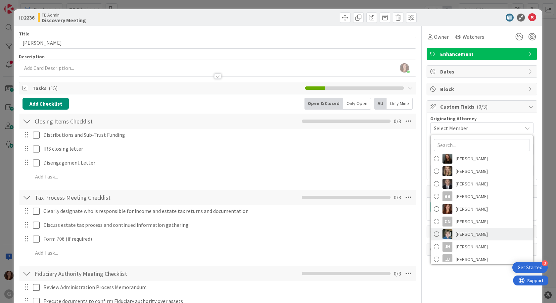
click at [456, 233] on span "[PERSON_NAME]" at bounding box center [472, 234] width 32 height 10
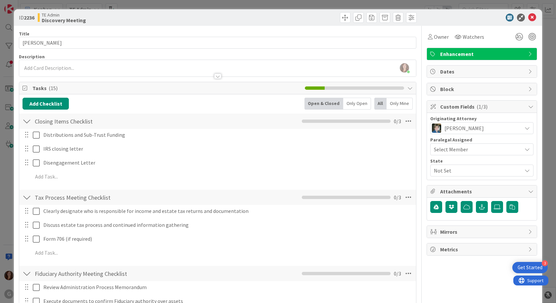
click at [459, 131] on span "[PERSON_NAME]" at bounding box center [464, 128] width 39 height 8
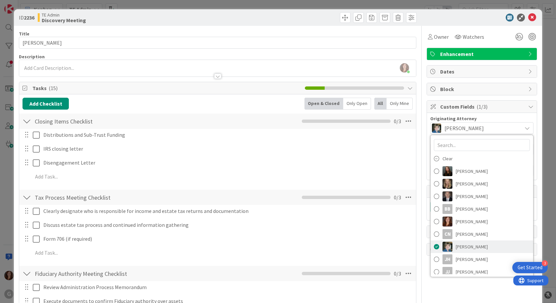
click at [434, 247] on span at bounding box center [436, 247] width 5 height 10
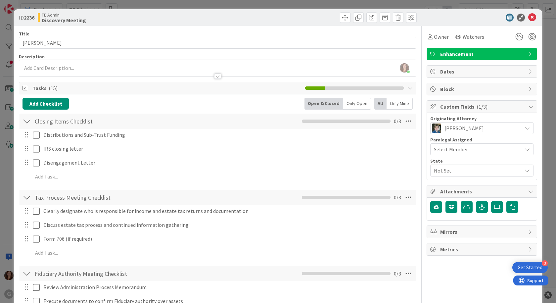
click at [455, 129] on span "[PERSON_NAME]" at bounding box center [464, 128] width 39 height 8
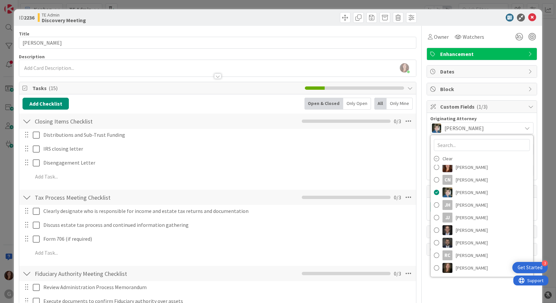
scroll to position [0, 0]
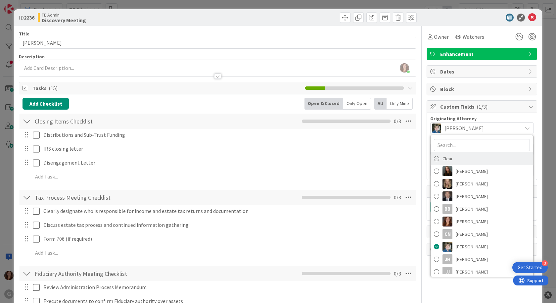
click at [443, 160] on span "Clear" at bounding box center [448, 159] width 10 height 10
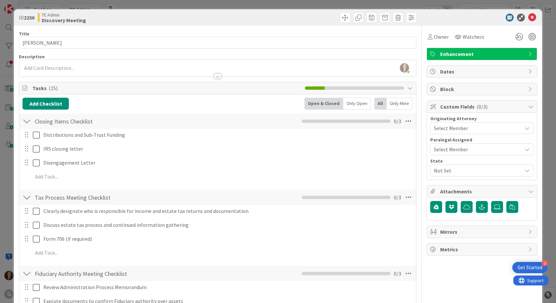
click at [446, 148] on span "Select Member" at bounding box center [451, 149] width 34 height 8
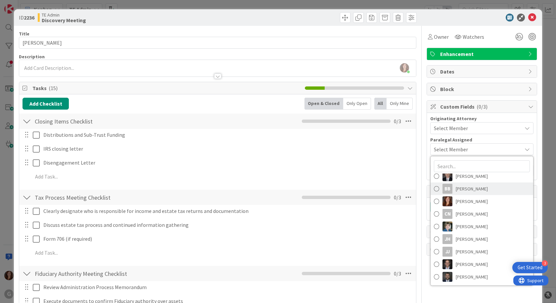
scroll to position [54, 0]
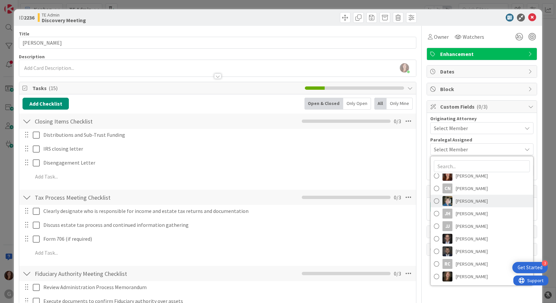
click at [456, 199] on span "[PERSON_NAME]" at bounding box center [472, 201] width 32 height 10
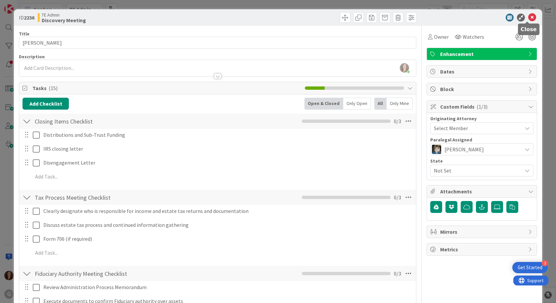
click at [529, 21] on icon at bounding box center [533, 18] width 8 height 8
